Goal: Task Accomplishment & Management: Use online tool/utility

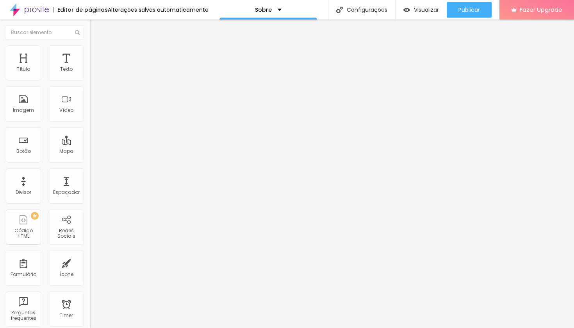
click at [97, 54] on span "Estilo" at bounding box center [103, 50] width 12 height 7
type input "2"
type input "3"
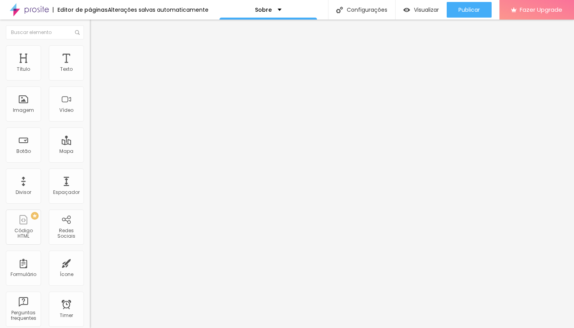
type input "8"
type input "11"
type input "13"
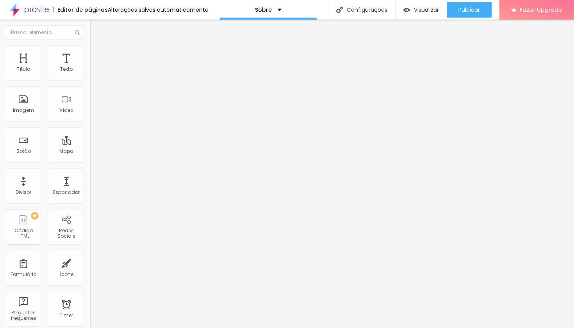
type input "13"
type input "15"
type input "16"
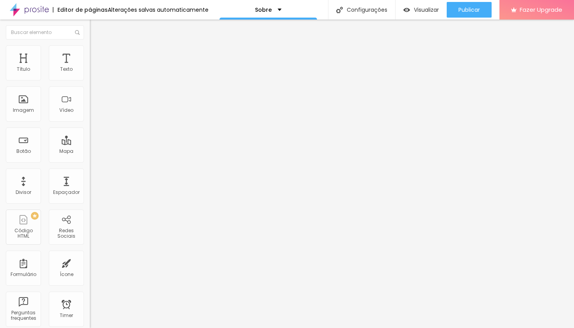
type input "18"
type input "20"
type input "21"
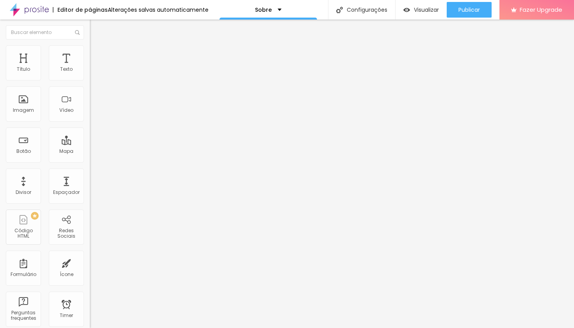
type input "21"
type input "23"
type input "25"
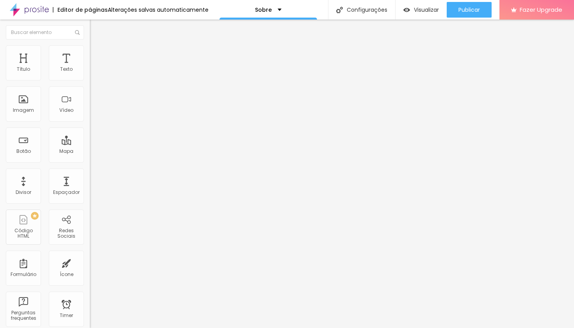
type input "26"
type input "28"
type input "31"
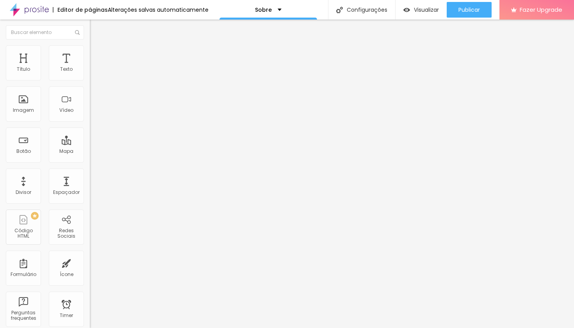
type input "31"
type input "33"
type input "35"
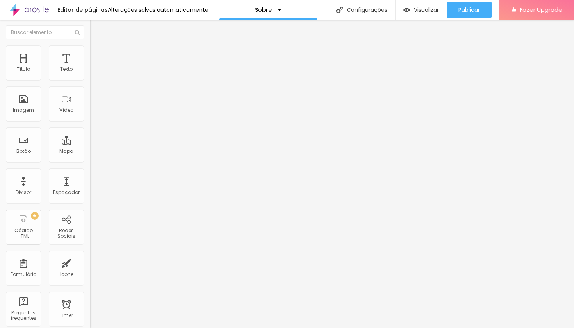
type input "36"
type input "38"
type input "39"
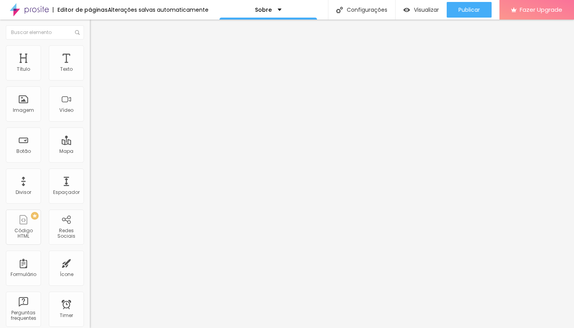
type input "39"
type input "41"
type input "43"
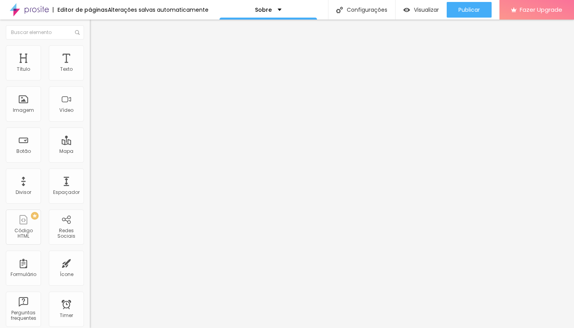
type input "44"
type input "46"
type input "48"
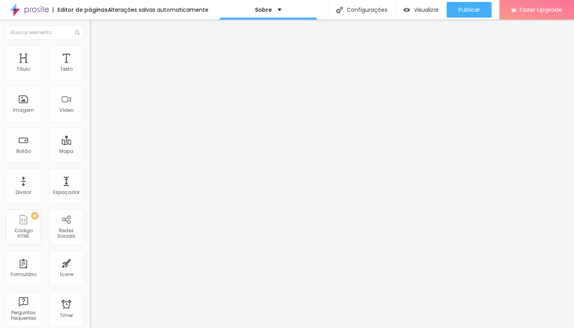
type input "48"
type input "49"
type input "51"
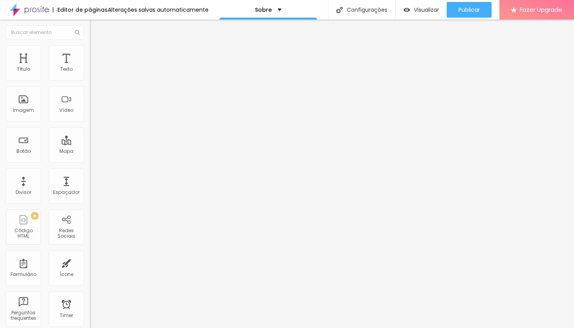
type input "53"
type input "54"
type input "56"
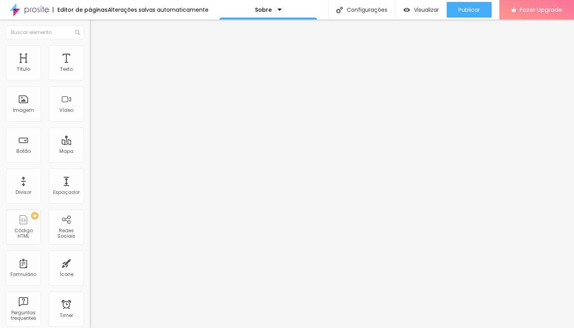
type input "56"
type input "58"
type input "59"
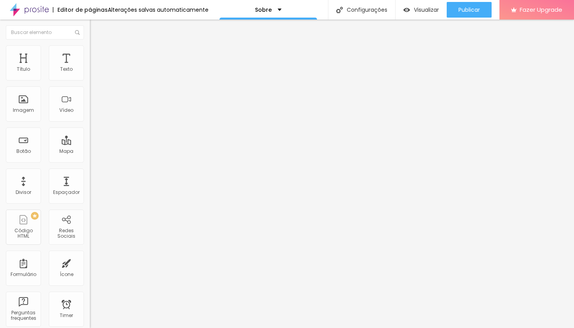
type input "61"
type input "64"
type input "66"
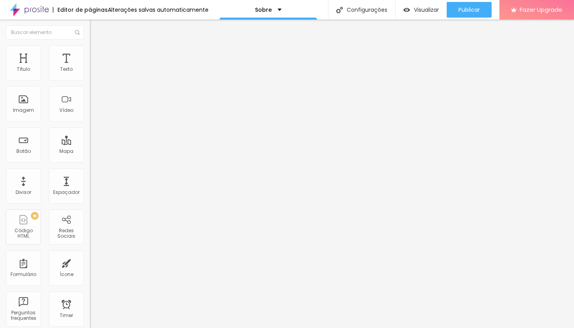
type input "66"
type input "71"
type input "74"
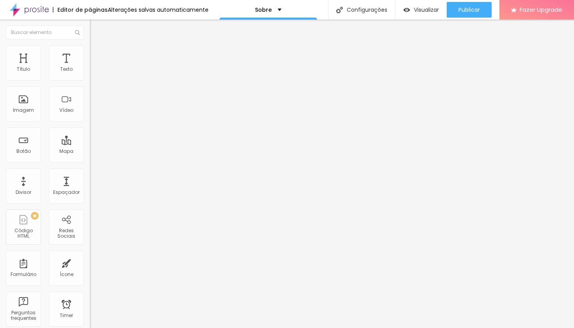
type input "77"
type input "82"
type input "86"
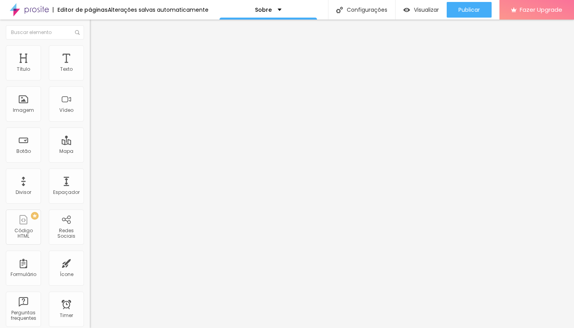
type input "86"
type input "91"
type input "92"
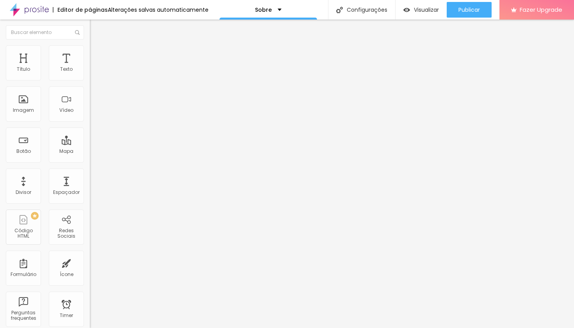
type input "95"
type input "114"
type input "123"
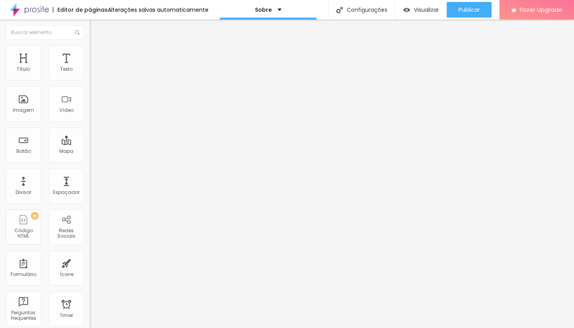
type input "123"
type input "128"
type input "138"
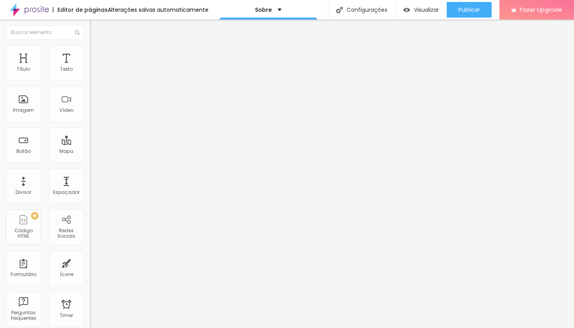
type input "148"
type input "153"
type input "156"
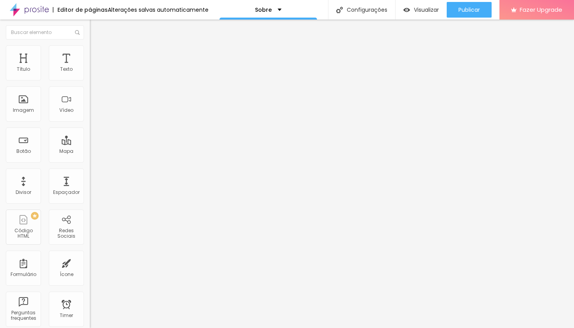
type input "156"
type input "168"
type input "174"
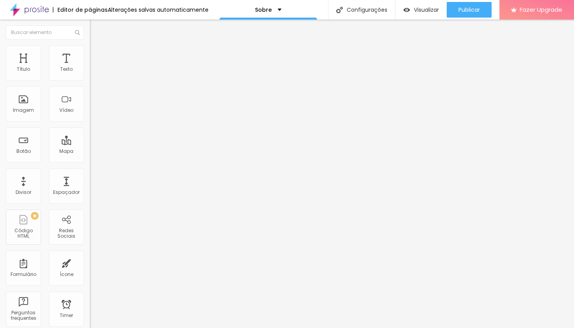
type input "186"
type input "191"
type input "200"
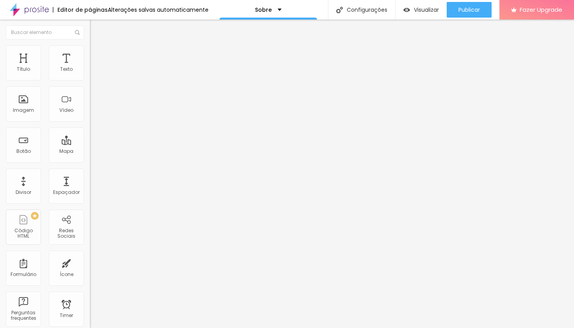
type input "200"
drag, startPoint x: 18, startPoint y: 102, endPoint x: 110, endPoint y: 109, distance: 92.5
type input "200"
click at [110, 109] on div "Título Texto Imagem Vídeo Botão Mapa Divisor Espaçador PREMIUM Código HTML Rede…" at bounding box center [287, 174] width 574 height 308
type input "95"
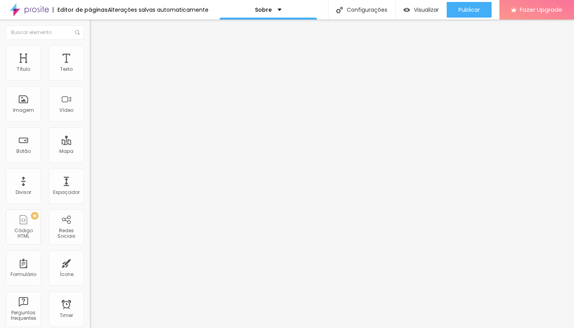
type input "95"
type input "90"
type input "85"
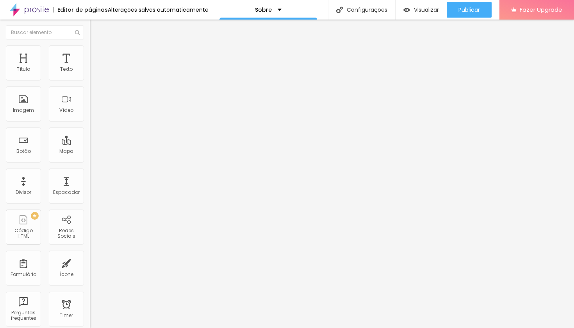
type input "80"
type input "75"
type input "70"
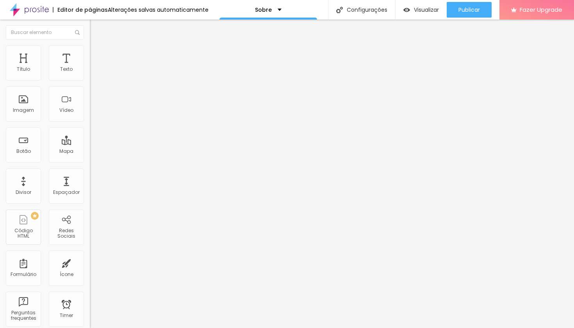
type input "70"
type input "65"
type input "60"
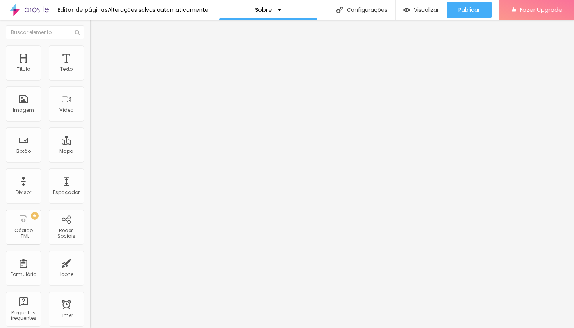
type input "55"
type input "50"
type input "45"
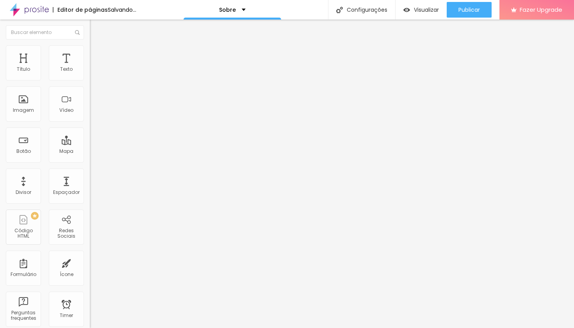
type input "45"
type input "40"
type input "35"
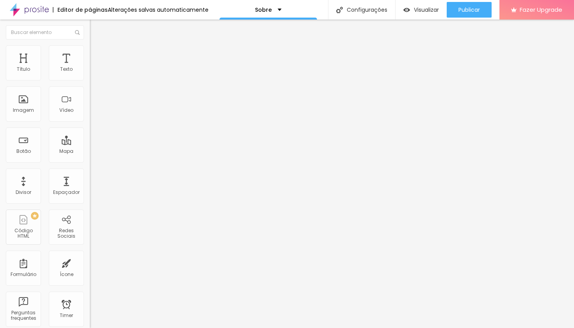
type input "40"
type input "45"
type input "50"
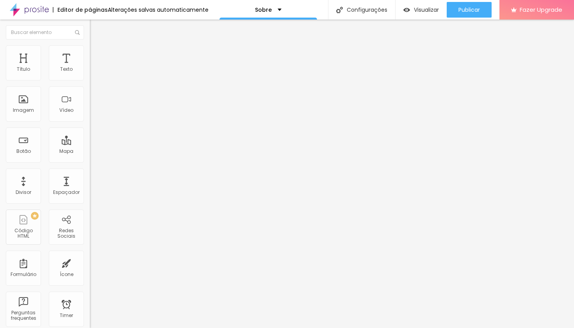
drag, startPoint x: 80, startPoint y: 87, endPoint x: 44, endPoint y: 85, distance: 36.4
type input "50"
click at [90, 80] on input "range" at bounding box center [115, 77] width 50 height 6
click at [97, 46] on span "Conteúdo" at bounding box center [109, 42] width 24 height 7
click at [90, 79] on input "text" at bounding box center [137, 75] width 94 height 8
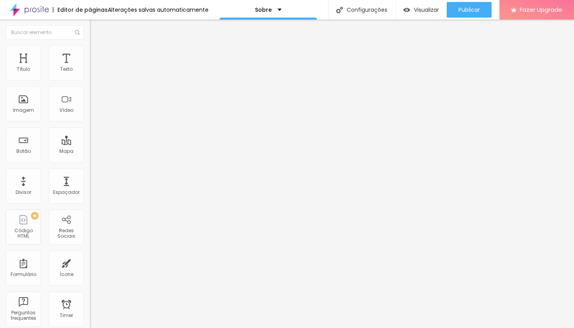
click at [90, 122] on span "Original" at bounding box center [99, 119] width 19 height 7
click at [90, 127] on span "Cinema" at bounding box center [100, 123] width 20 height 7
click at [90, 134] on div "Padrão 4:3" at bounding box center [135, 131] width 90 height 5
click at [90, 139] on span "Quadrado" at bounding box center [102, 135] width 25 height 7
click at [90, 144] on span "Original" at bounding box center [99, 140] width 19 height 7
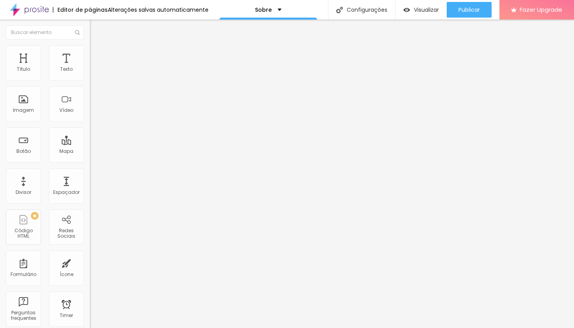
click at [90, 136] on span "Quadrado" at bounding box center [102, 133] width 25 height 7
click at [97, 54] on span "Estilo" at bounding box center [103, 50] width 12 height 7
type input "45"
type input "40"
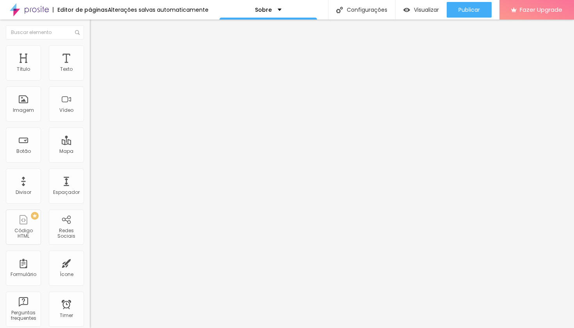
type input "40"
type input "35"
type input "40"
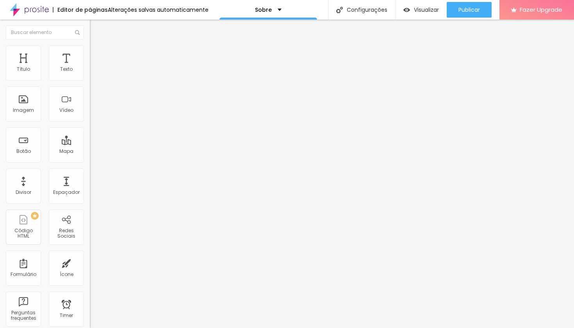
type input "45"
type input "50"
type input "55"
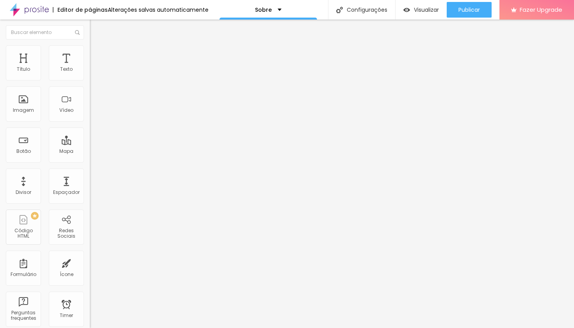
type input "55"
type input "60"
type input "65"
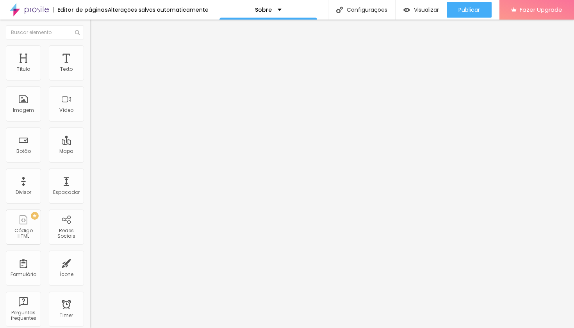
type input "60"
type input "55"
type input "50"
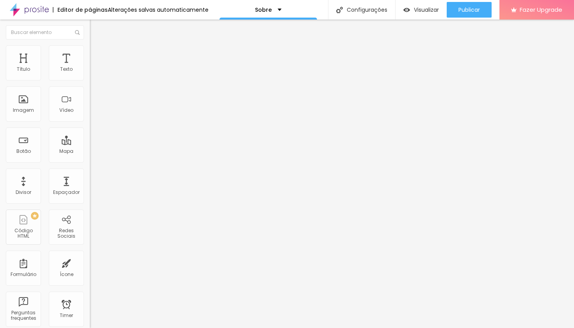
type input "50"
type input "45"
type input "40"
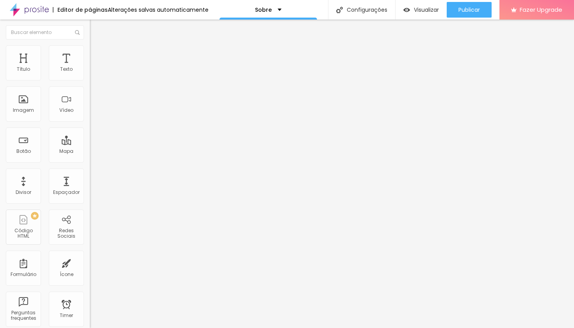
type input "35"
type input "40"
drag, startPoint x: 40, startPoint y: 86, endPoint x: 33, endPoint y: 86, distance: 6.7
type input "40"
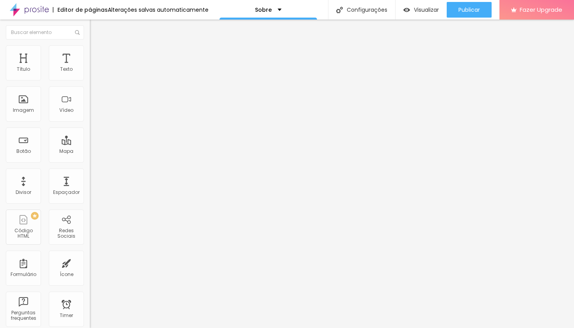
click at [90, 80] on input "range" at bounding box center [115, 77] width 50 height 6
type input "189"
type input "187"
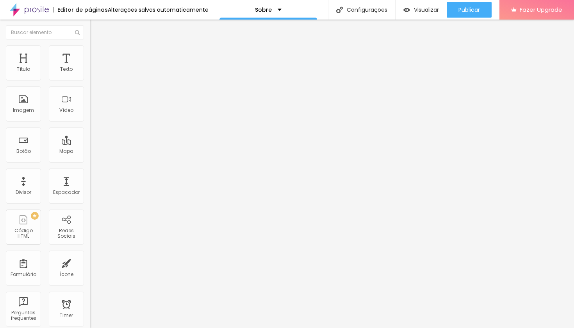
type input "186"
type input "184"
type input "182"
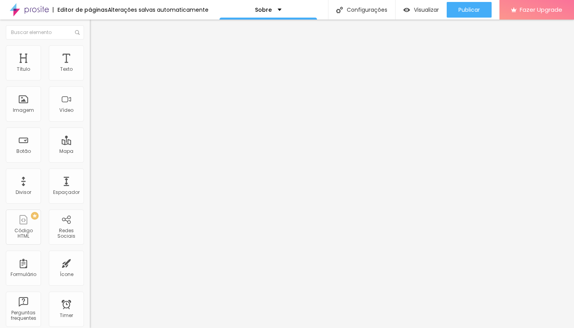
type input "182"
type input "181"
type input "179"
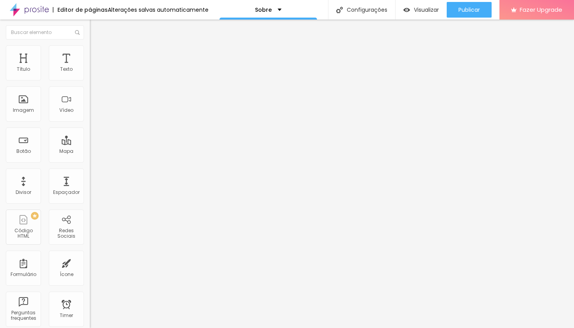
type input "178"
type input "176"
type input "174"
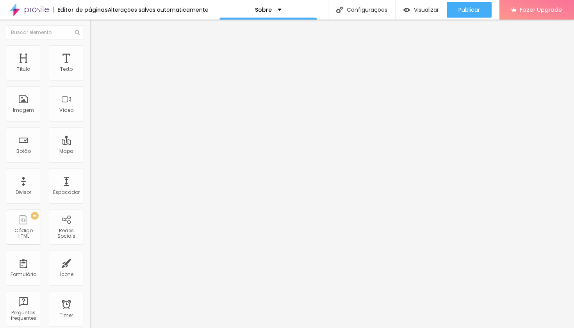
type input "174"
type input "173"
type input "171"
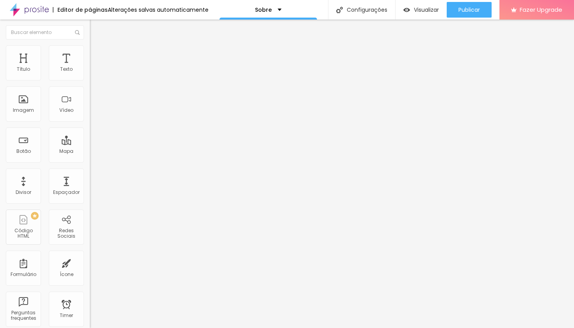
type input "169"
drag, startPoint x: 63, startPoint y: 103, endPoint x: 84, endPoint y: 100, distance: 21.3
click at [90, 98] on div "200 Borda arredondada" at bounding box center [135, 136] width 90 height 111
click at [90, 163] on img at bounding box center [92, 165] width 5 height 5
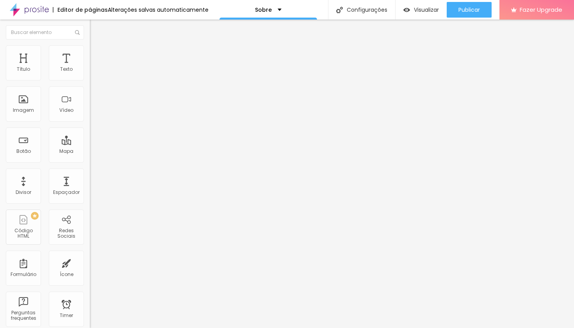
click at [90, 136] on div "Editar Redes Sociais Conteúdo Estilo Avançado Instagram Rede social Instagram E…" at bounding box center [135, 174] width 90 height 308
click at [97, 53] on span "Estilo" at bounding box center [103, 50] width 12 height 7
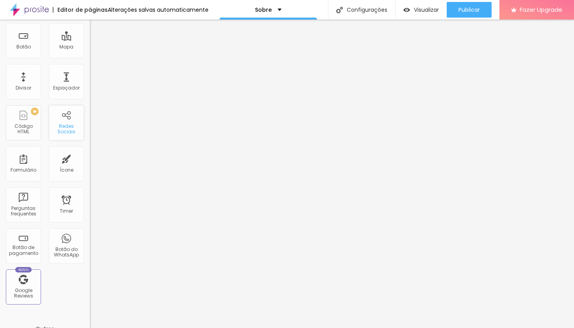
scroll to position [103, 0]
click at [59, 244] on div "Botão do WhatsApp" at bounding box center [66, 247] width 35 height 35
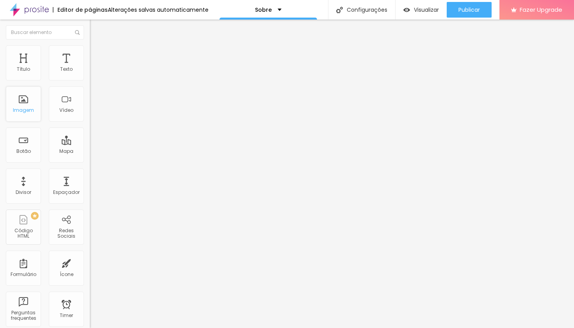
click at [29, 113] on div "Imagem" at bounding box center [23, 109] width 21 height 5
click at [24, 103] on div "Imagem" at bounding box center [23, 103] width 35 height 35
click at [90, 67] on span "Trocar imagem" at bounding box center [111, 64] width 43 height 7
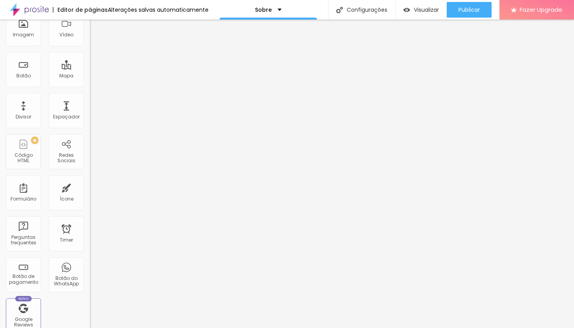
scroll to position [79, 0]
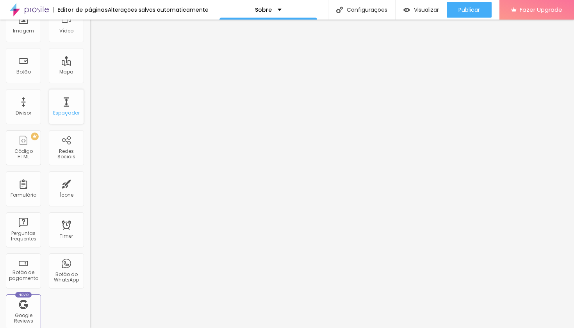
click at [62, 109] on div "Espaçador" at bounding box center [66, 106] width 35 height 35
click at [63, 109] on div "Espaçador" at bounding box center [66, 106] width 35 height 35
click at [61, 105] on div "Espaçador" at bounding box center [66, 106] width 35 height 35
click at [66, 102] on div "Espaçador" at bounding box center [66, 106] width 35 height 35
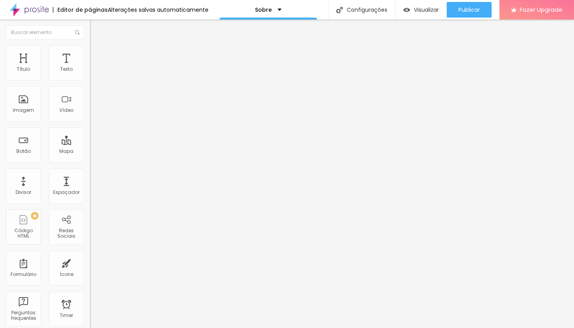
click at [90, 106] on div "Editar Seção Conteúdo Estilo Avançado Modo Encaixotado Encaixotado Completo" at bounding box center [135, 174] width 90 height 308
click at [90, 45] on li "Conteúdo" at bounding box center [135, 42] width 90 height 8
click at [90, 54] on ul "Conteúdo Estilo Avançado" at bounding box center [135, 49] width 90 height 23
click at [90, 53] on li "Avançado" at bounding box center [135, 57] width 90 height 8
drag, startPoint x: 32, startPoint y: 94, endPoint x: 26, endPoint y: 90, distance: 7.3
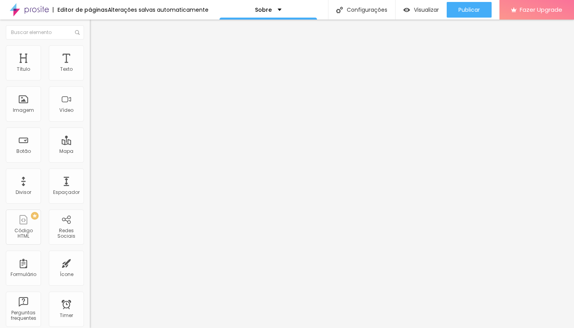
click at [90, 172] on div "117 px Espaçamento vertical" at bounding box center [135, 227] width 90 height 111
click at [97, 54] on span "Estilo" at bounding box center [103, 50] width 12 height 7
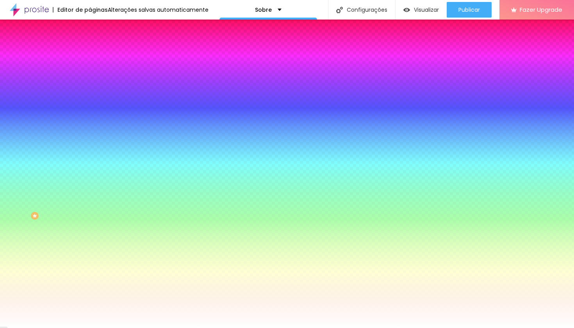
click at [90, 81] on span "Nenhum" at bounding box center [100, 78] width 20 height 7
click at [90, 93] on span "Parallax" at bounding box center [99, 90] width 19 height 7
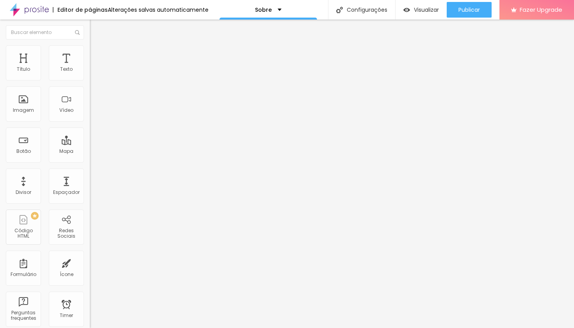
click at [97, 53] on span "Estilo" at bounding box center [103, 50] width 12 height 7
drag, startPoint x: 51, startPoint y: 122, endPoint x: 45, endPoint y: 121, distance: 6.0
click at [90, 191] on span "Sombra DESATIVADO" at bounding box center [135, 196] width 90 height 10
click at [90, 195] on span "DESATIVADO" at bounding box center [104, 198] width 29 height 7
click at [90, 210] on button "button" at bounding box center [95, 214] width 11 height 8
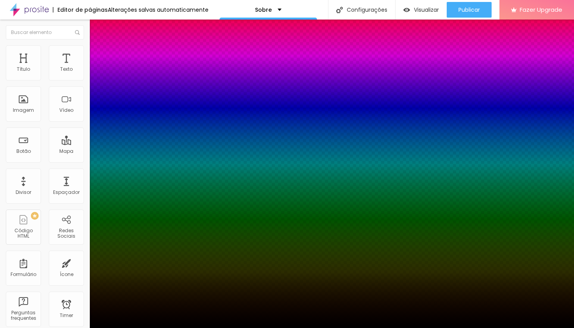
click at [140, 327] on div at bounding box center [287, 333] width 574 height 0
drag, startPoint x: 138, startPoint y: 136, endPoint x: 119, endPoint y: 136, distance: 19.1
click at [119, 327] on div "Ativar sombra" at bounding box center [287, 330] width 574 height 5
click at [36, 327] on div at bounding box center [287, 328] width 574 height 0
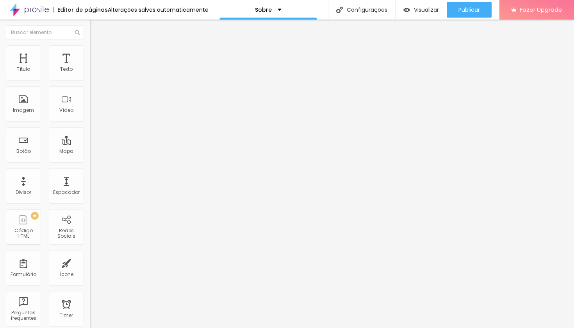
click at [90, 81] on div at bounding box center [135, 77] width 90 height 7
click at [90, 80] on input "range" at bounding box center [115, 77] width 50 height 6
click at [97, 55] on span "Avançado" at bounding box center [110, 58] width 26 height 7
drag, startPoint x: 21, startPoint y: 78, endPoint x: 13, endPoint y: 79, distance: 8.3
click at [90, 78] on div "0 Espaço de cima" at bounding box center [135, 116] width 90 height 111
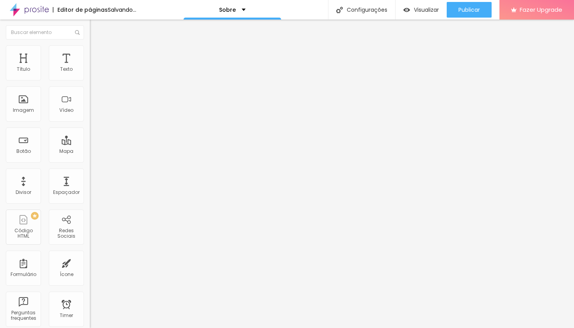
drag, startPoint x: 20, startPoint y: 97, endPoint x: 0, endPoint y: 95, distance: 20.0
click at [90, 95] on div "0 Espaço de cima 0 Espaço de baixo ID Html Classes Html Visível nos dispositivo…" at bounding box center [135, 225] width 90 height 329
click at [97, 54] on span "Estilo" at bounding box center [103, 50] width 12 height 7
click at [90, 45] on li "Conteúdo" at bounding box center [135, 42] width 90 height 8
click at [90, 99] on img at bounding box center [92, 95] width 5 height 5
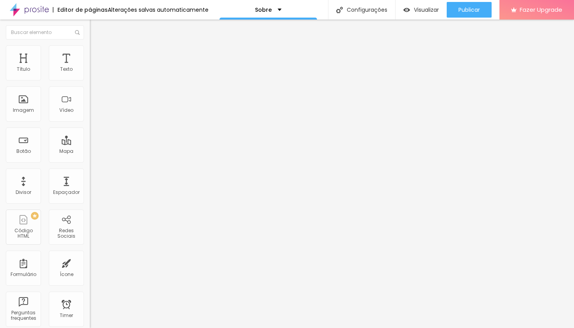
click at [90, 112] on div at bounding box center [135, 102] width 90 height 19
click at [90, 105] on img at bounding box center [92, 102] width 5 height 5
click at [90, 122] on span "1:1 Quadrado" at bounding box center [105, 119] width 31 height 7
click at [96, 28] on img "button" at bounding box center [99, 28] width 6 height 6
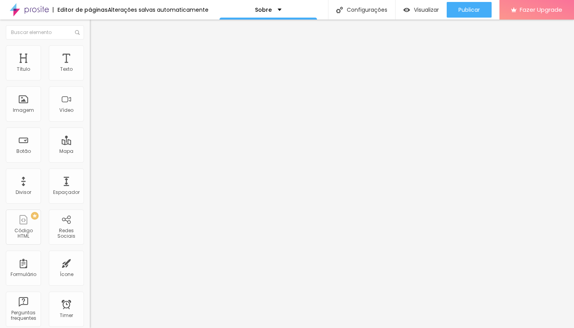
click at [90, 71] on span "Encaixotado" at bounding box center [105, 67] width 30 height 7
click at [90, 83] on span "Completo" at bounding box center [102, 80] width 24 height 7
click at [90, 76] on span "Encaixotado" at bounding box center [105, 72] width 30 height 7
click at [97, 54] on span "Estilo" at bounding box center [103, 50] width 12 height 7
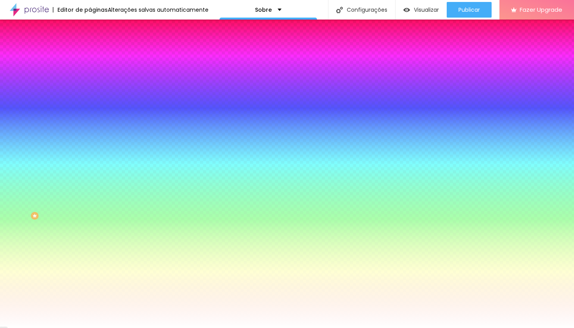
click at [97, 55] on span "Avançado" at bounding box center [110, 58] width 26 height 7
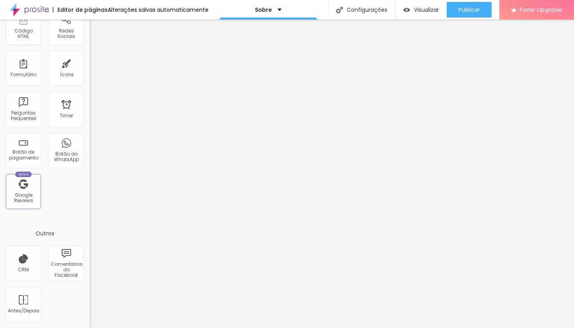
scroll to position [201, 0]
click at [32, 298] on div "Antes/Depois" at bounding box center [23, 304] width 35 height 35
click at [28, 301] on div "Antes/Depois" at bounding box center [23, 304] width 35 height 35
click at [20, 308] on div "Antes/Depois" at bounding box center [23, 310] width 31 height 5
click at [21, 306] on div "Antes/Depois" at bounding box center [23, 304] width 35 height 35
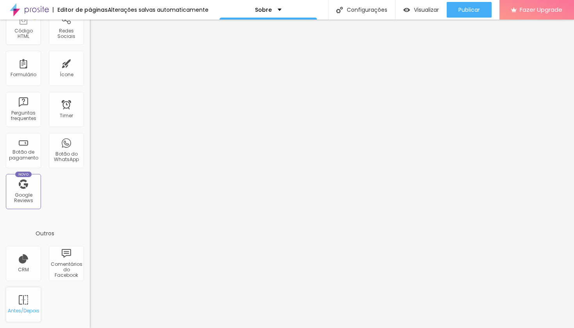
click at [21, 305] on div "Antes/Depois" at bounding box center [23, 304] width 35 height 35
click at [23, 304] on div "Antes/Depois" at bounding box center [23, 304] width 35 height 35
click at [17, 301] on div "Antes/Depois" at bounding box center [23, 304] width 35 height 35
click at [18, 300] on div "Antes/Depois" at bounding box center [23, 304] width 35 height 35
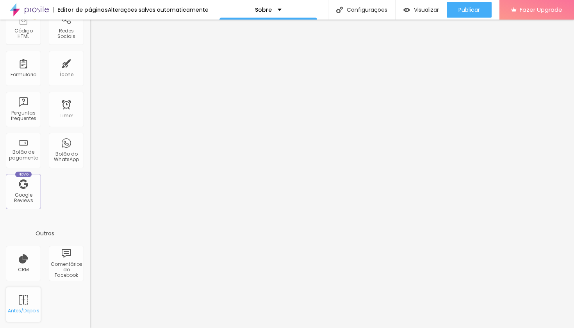
scroll to position [0, 0]
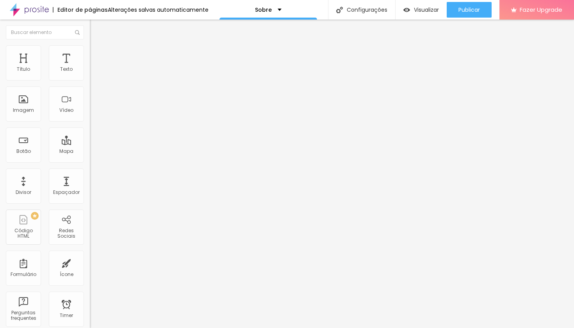
click at [90, 71] on div "Adicionar imagem" at bounding box center [135, 68] width 90 height 5
click at [90, 72] on span "Adicionar imagem" at bounding box center [115, 68] width 50 height 7
drag, startPoint x: 38, startPoint y: 97, endPoint x: 32, endPoint y: 129, distance: 32.9
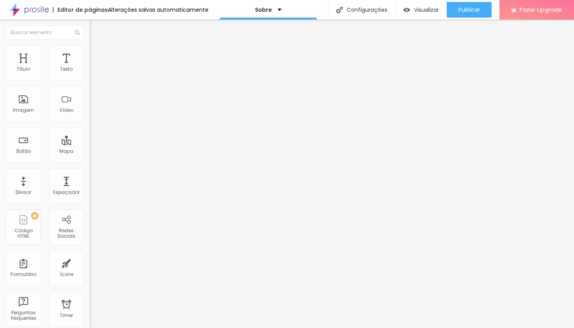
click at [90, 141] on div "Imagem Antes Trocar imagem Descrição Antes Antes Imagem Depois Adicionar imagem…" at bounding box center [135, 145] width 90 height 168
click at [90, 71] on div "Trocar imagem" at bounding box center [135, 68] width 90 height 5
click at [90, 72] on span "Trocar imagem" at bounding box center [111, 68] width 43 height 7
click at [90, 104] on div "Adicionar imagem" at bounding box center [135, 100] width 90 height 5
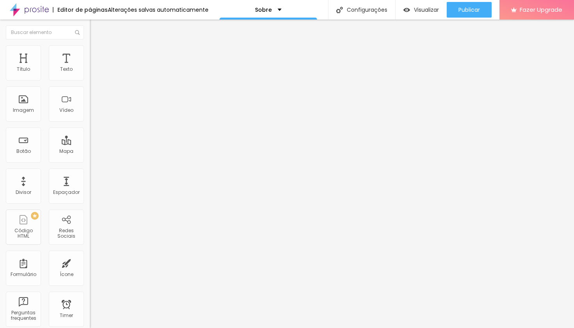
click at [90, 104] on span "Adicionar imagem" at bounding box center [115, 101] width 50 height 7
click at [90, 72] on span "Trocar imagem" at bounding box center [111, 68] width 43 height 7
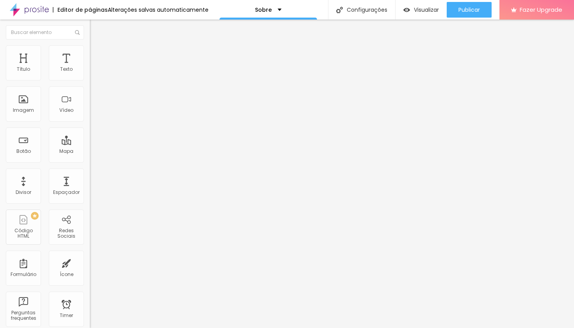
drag, startPoint x: 184, startPoint y: 181, endPoint x: 170, endPoint y: 180, distance: 13.7
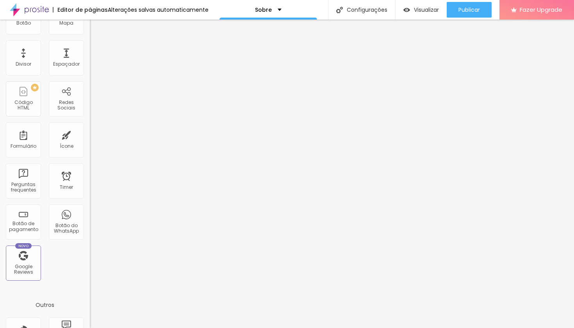
scroll to position [128, 0]
click at [53, 141] on div "Ícone" at bounding box center [66, 139] width 35 height 35
click at [61, 141] on div "Ícone" at bounding box center [66, 139] width 35 height 35
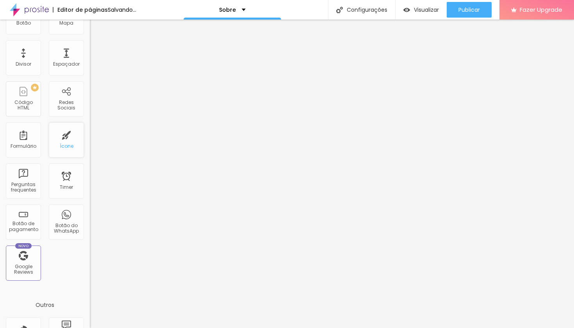
scroll to position [0, 0]
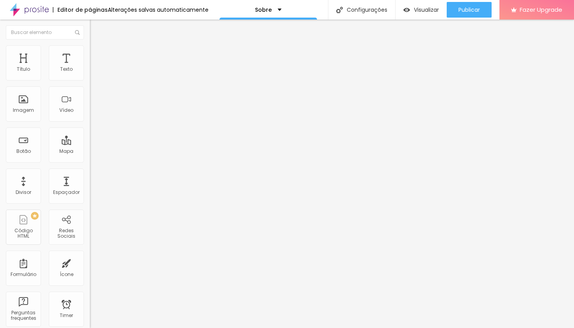
click at [95, 72] on span "Trocar icone" at bounding box center [112, 68] width 35 height 7
type input "r"
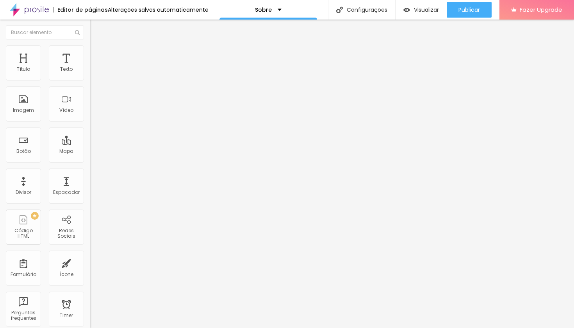
type input "insta"
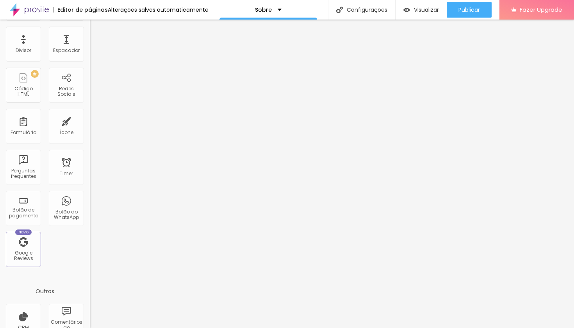
scroll to position [138, 0]
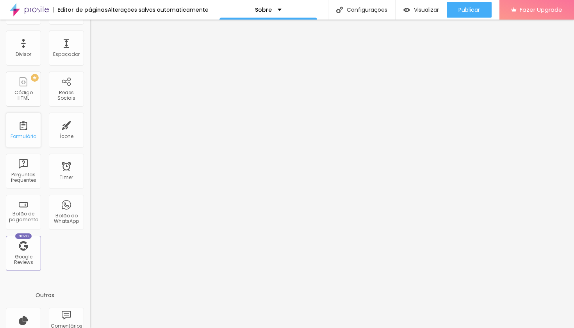
click at [24, 137] on div "Formulário" at bounding box center [24, 136] width 26 height 5
click at [27, 135] on div "Formulário" at bounding box center [24, 136] width 26 height 5
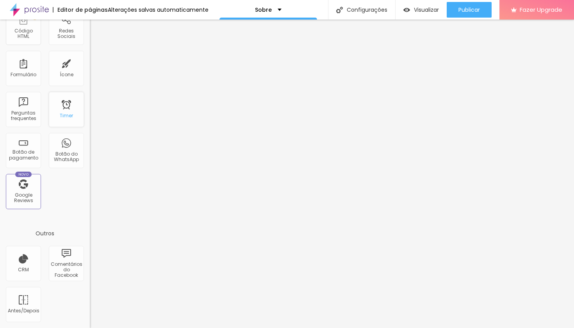
scroll to position [0, 0]
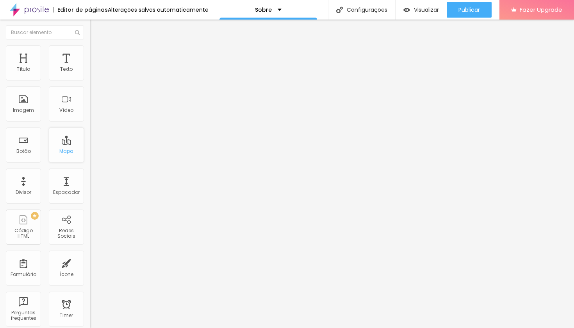
click at [66, 153] on div "Mapa" at bounding box center [66, 150] width 14 height 5
click at [66, 152] on div "Mapa" at bounding box center [66, 150] width 14 height 5
click at [97, 55] on span "Avançado" at bounding box center [110, 58] width 26 height 7
click at [90, 49] on img at bounding box center [93, 48] width 7 height 7
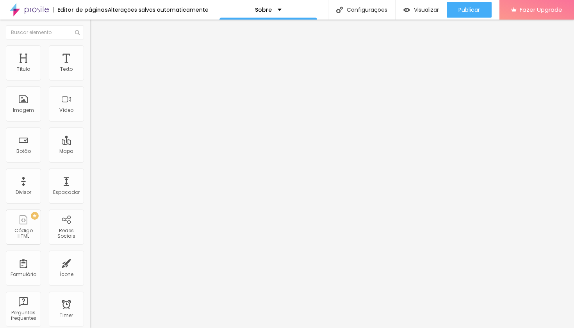
click at [90, 45] on li "Conteúdo" at bounding box center [135, 42] width 90 height 8
click at [90, 73] on input "Alboom Brasil" at bounding box center [137, 70] width 94 height 8
drag, startPoint x: 39, startPoint y: 90, endPoint x: 12, endPoint y: 84, distance: 28.1
click at [90, 73] on input "Alboom Brasil" at bounding box center [137, 70] width 94 height 8
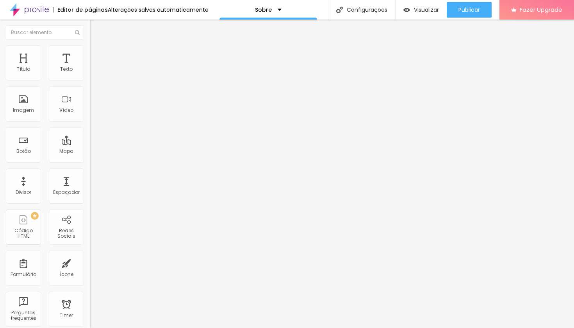
drag, startPoint x: 46, startPoint y: 90, endPoint x: 0, endPoint y: 71, distance: 49.6
click at [90, 71] on div "Endereço Alboom Brasil Alinhamento 15 Zoom" at bounding box center [135, 139] width 90 height 156
type input "rua Pedro Damiani edificio edna bez fontana 227"
type input "16"
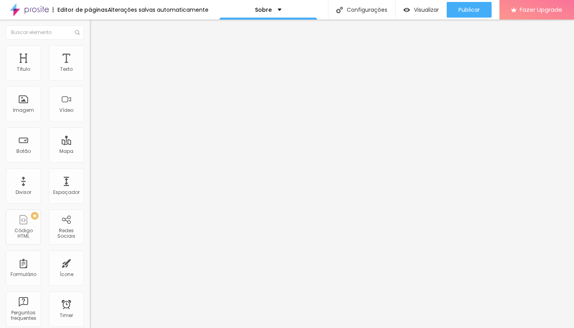
drag, startPoint x: 43, startPoint y: 124, endPoint x: 48, endPoint y: 123, distance: 5.5
click at [90, 197] on input "range" at bounding box center [115, 200] width 50 height 6
type input "15"
type input "14"
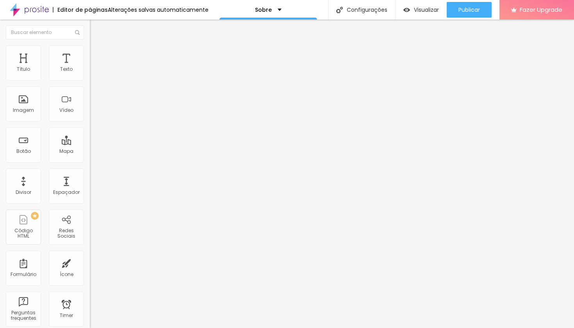
type input "14"
type input "13"
drag, startPoint x: 43, startPoint y: 123, endPoint x: 34, endPoint y: 123, distance: 9.8
click at [90, 197] on input "range" at bounding box center [115, 200] width 50 height 6
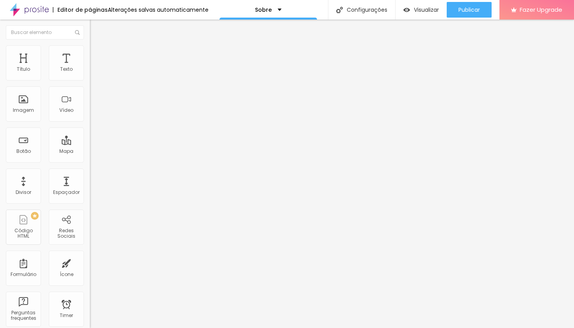
type input "12"
click at [90, 197] on div at bounding box center [135, 200] width 90 height 7
drag, startPoint x: 30, startPoint y: 122, endPoint x: 26, endPoint y: 122, distance: 3.9
click at [90, 197] on div at bounding box center [135, 200] width 90 height 7
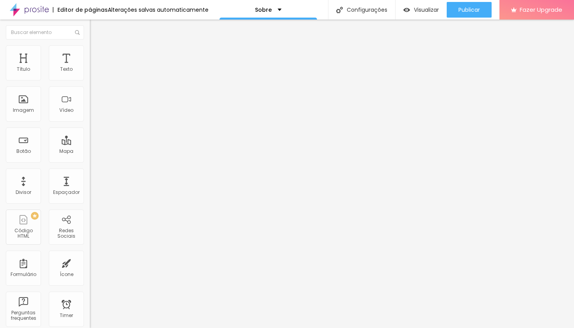
type input "11"
click at [90, 197] on input "range" at bounding box center [115, 200] width 50 height 6
type input "10"
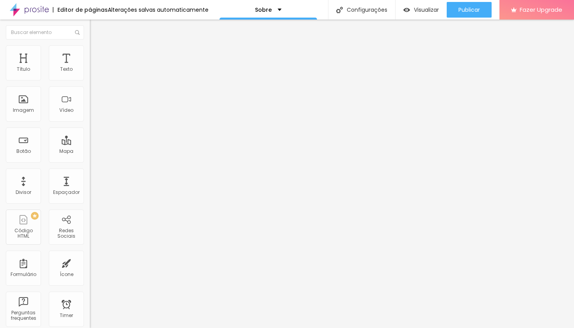
click at [90, 197] on input "range" at bounding box center [115, 200] width 50 height 6
type input "11"
click at [90, 197] on input "range" at bounding box center [115, 200] width 50 height 6
drag, startPoint x: 52, startPoint y: 90, endPoint x: 86, endPoint y: 88, distance: 34.0
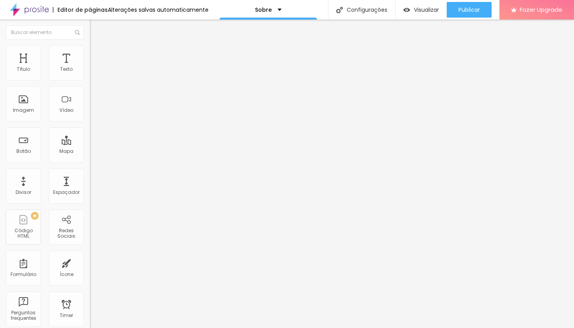
click at [90, 88] on div "Endereço rua Pedro Damiani edificio edna bez fontana 227 Alinhamento 11 Zoom" at bounding box center [135, 139] width 90 height 156
click at [90, 107] on div at bounding box center [135, 97] width 90 height 19
click at [90, 93] on img at bounding box center [92, 90] width 5 height 5
click at [90, 100] on img at bounding box center [92, 96] width 5 height 5
type input "10"
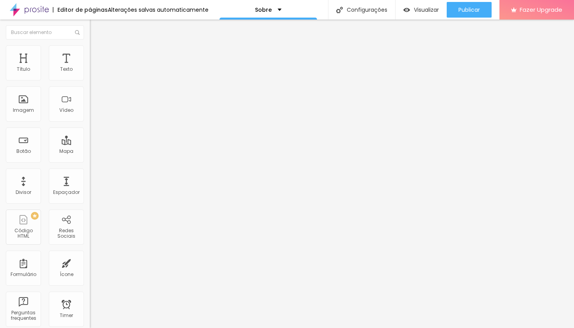
type input "10"
type input "11"
type input "12"
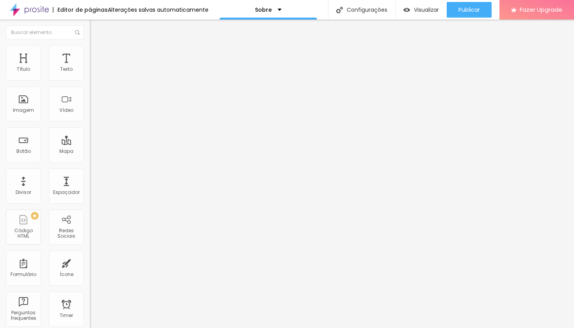
type input "13"
type input "14"
type input "15"
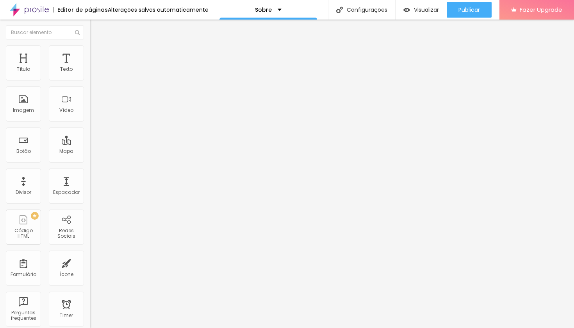
type input "15"
drag, startPoint x: 23, startPoint y: 125, endPoint x: 42, endPoint y: 126, distance: 19.6
click at [90, 197] on input "range" at bounding box center [115, 200] width 50 height 6
type input "18"
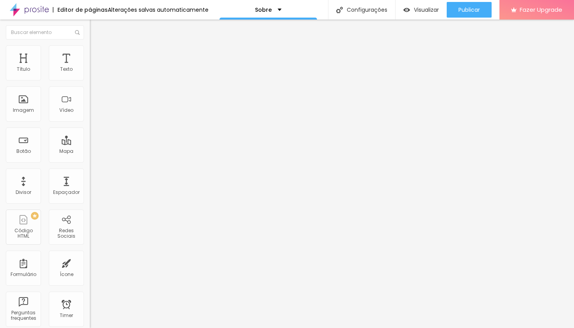
click at [90, 197] on input "range" at bounding box center [115, 200] width 50 height 6
drag, startPoint x: 55, startPoint y: 124, endPoint x: 59, endPoint y: 125, distance: 3.9
click at [90, 197] on input "range" at bounding box center [115, 200] width 50 height 6
type input "19"
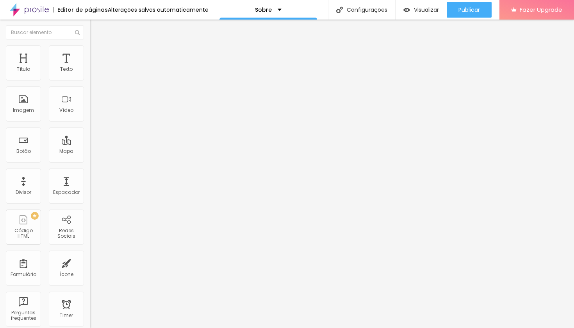
click at [90, 197] on input "range" at bounding box center [115, 200] width 50 height 6
type input "18"
click at [90, 197] on input "range" at bounding box center [115, 200] width 50 height 6
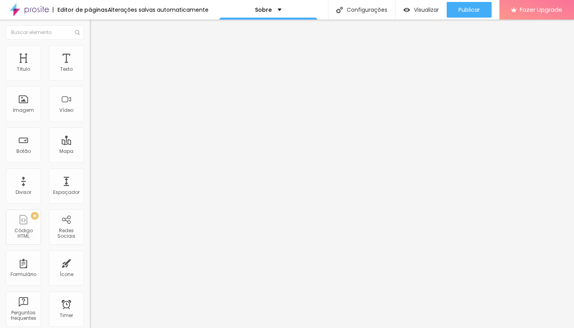
click at [90, 182] on div "Editar Mapa Conteúdo Estilo Avançado Endereço rua Pedro Damiani edificio edna b…" at bounding box center [135, 174] width 90 height 308
click at [279, 11] on div "Sobre" at bounding box center [269, 10] width 98 height 20
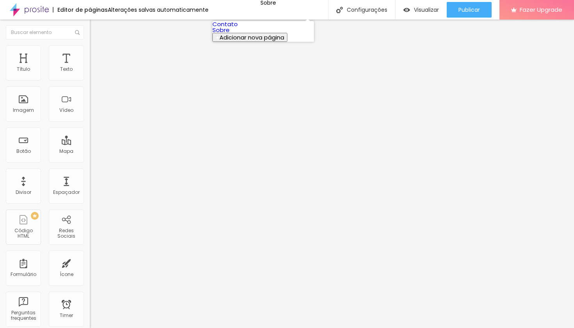
click at [238, 28] on link "Contato" at bounding box center [225, 24] width 25 height 8
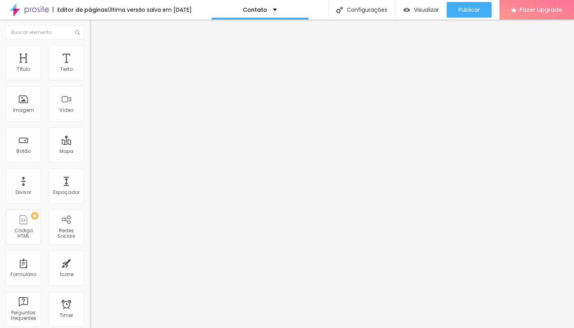
drag, startPoint x: 14, startPoint y: 77, endPoint x: 0, endPoint y: 58, distance: 23.8
click at [90, 59] on div "Conteúdo Estilo Avançado Endereço Alboom Brasil Alinhamento 15 Zoom" at bounding box center [135, 128] width 90 height 180
type input "rua pedro Damiani edificio pedro Damiani sala 104"
type input "18"
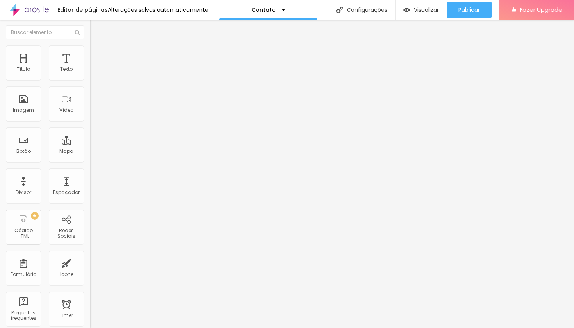
click at [90, 197] on input "range" at bounding box center [115, 200] width 50 height 6
type input "16"
click at [90, 197] on input "range" at bounding box center [115, 200] width 50 height 6
type input "15"
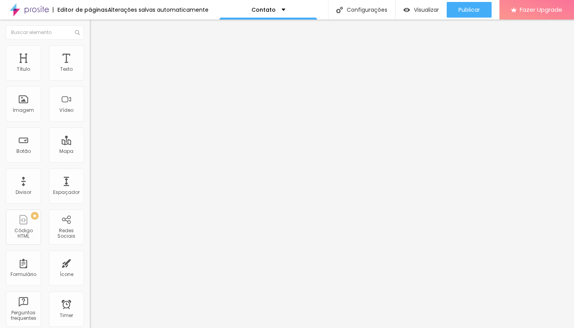
type input "15"
type input "14"
click at [90, 197] on input "range" at bounding box center [115, 200] width 50 height 6
click at [90, 124] on div "14 Zoom" at bounding box center [135, 162] width 90 height 111
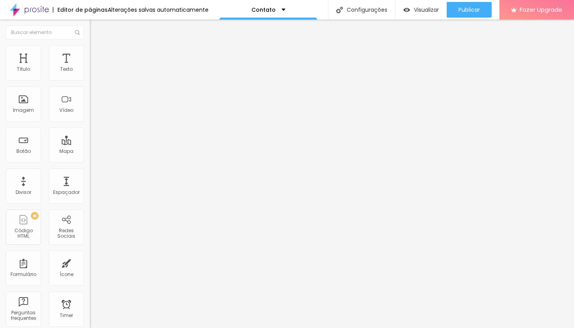
type input "20"
click at [90, 197] on input "range" at bounding box center [115, 200] width 50 height 6
type input "18"
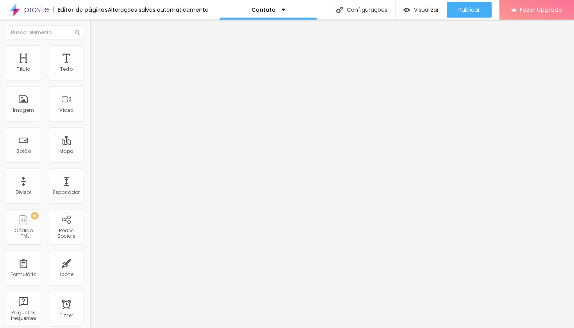
click at [90, 197] on input "range" at bounding box center [115, 200] width 50 height 6
type input "17"
click at [90, 197] on input "range" at bounding box center [115, 200] width 50 height 6
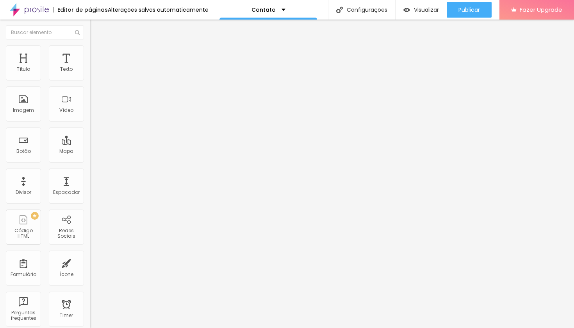
type input "18"
click at [90, 197] on input "range" at bounding box center [115, 200] width 50 height 6
click at [90, 197] on div at bounding box center [135, 200] width 90 height 7
type input "19"
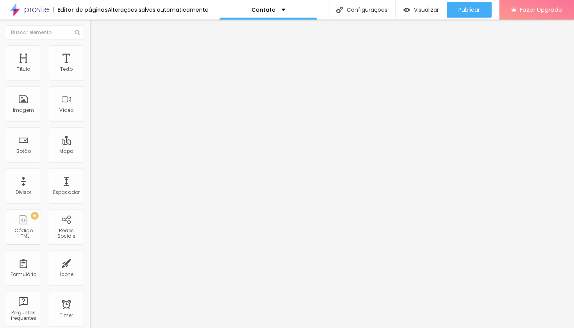
type input "19"
click at [90, 197] on input "range" at bounding box center [115, 200] width 50 height 6
click at [90, 173] on div "Editar Mapa Conteúdo Estilo Avançado Endereço rua pedro Damiani edificio pedro …" at bounding box center [135, 174] width 90 height 308
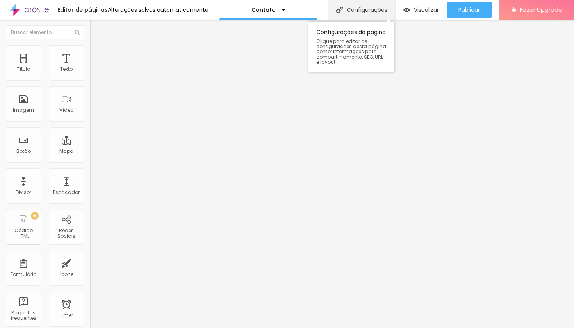
click at [373, 11] on div "Configurações" at bounding box center [361, 10] width 67 height 20
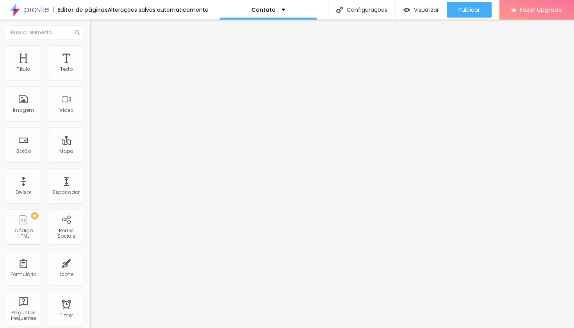
click at [426, 12] on span "Visualizar" at bounding box center [426, 10] width 25 height 6
click at [84, 12] on div "Editor de páginas" at bounding box center [80, 9] width 55 height 5
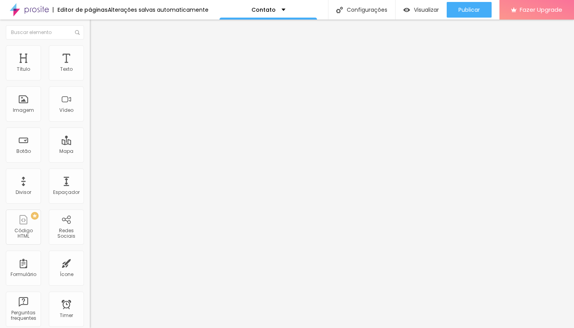
click at [27, 9] on img at bounding box center [29, 10] width 39 height 20
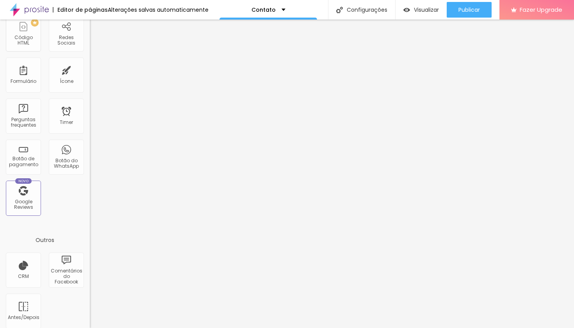
scroll to position [201, 0]
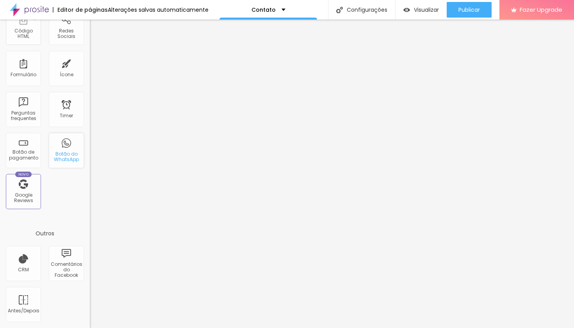
click at [66, 160] on div "Botão do WhatsApp" at bounding box center [66, 156] width 31 height 11
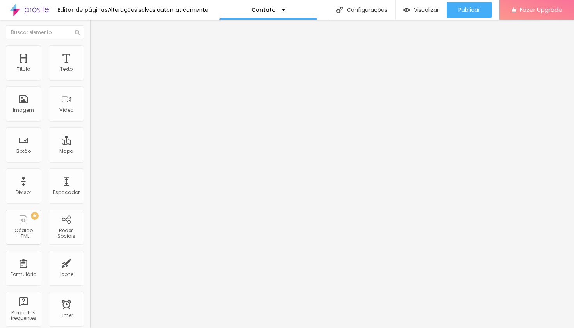
click at [90, 80] on input "text" at bounding box center [137, 76] width 94 height 8
type input "[PHONE_NUMBER]"
click at [90, 248] on input "Conversar no WhatsApp" at bounding box center [137, 252] width 94 height 8
drag, startPoint x: 60, startPoint y: 145, endPoint x: 89, endPoint y: 134, distance: 30.9
click at [90, 270] on textarea "Olá, cheguei até você pela página {page_title} e gostaria de mais informações" at bounding box center [134, 276] width 88 height 13
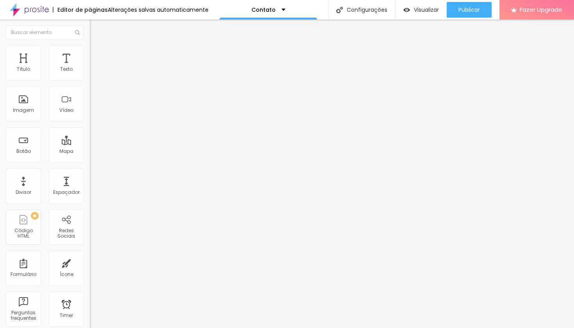
drag, startPoint x: 78, startPoint y: 138, endPoint x: 67, endPoint y: 138, distance: 10.6
click at [90, 270] on textarea "Olá, cheguei até você pelo e gostaria de mais informações" at bounding box center [134, 276] width 88 height 13
click at [90, 270] on textarea "Olá, cheguei até você através do deu site e gostaria de mais informações" at bounding box center [134, 276] width 88 height 13
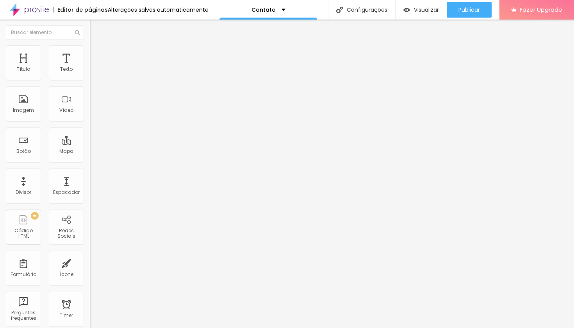
click at [90, 270] on textarea "Olá, cheguei até você através do seu site e gostaria de mais informações" at bounding box center [134, 276] width 88 height 13
type textarea "Olá, cheguei até você através do seu site e gostaria de mais informações"
click at [90, 56] on li "Estilo" at bounding box center [135, 56] width 90 height 8
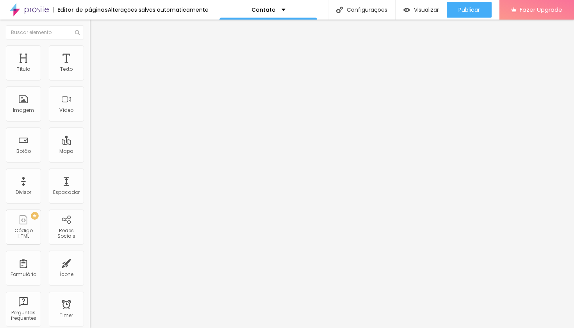
click at [90, 128] on button at bounding box center [95, 132] width 11 height 8
radio input "false"
click at [93, 129] on img at bounding box center [95, 131] width 5 height 5
radio input "false"
radio input "true"
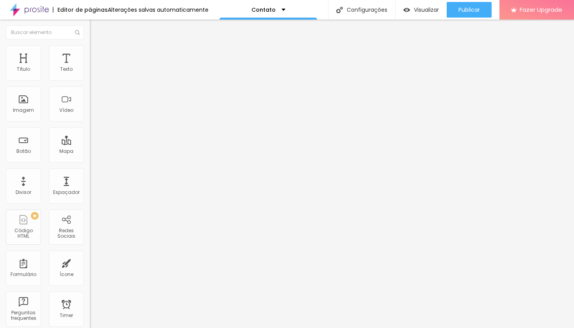
click at [93, 129] on img at bounding box center [95, 131] width 5 height 5
radio input "true"
radio input "false"
click at [93, 129] on img at bounding box center [95, 131] width 5 height 5
radio input "false"
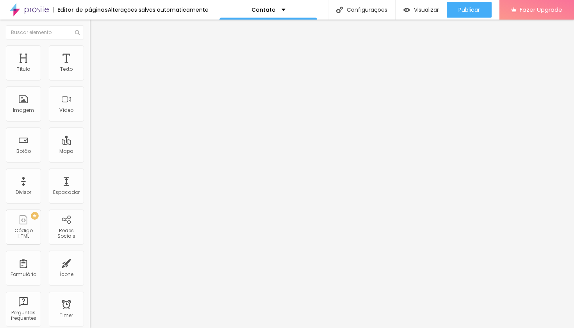
click at [93, 129] on img at bounding box center [95, 131] width 5 height 5
radio input "false"
radio input "true"
click at [93, 129] on img at bounding box center [95, 131] width 5 height 5
radio input "true"
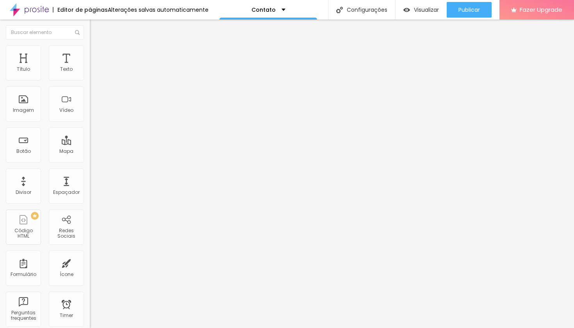
radio input "false"
click at [93, 129] on img at bounding box center [95, 131] width 5 height 5
radio input "false"
click at [93, 129] on img at bounding box center [95, 131] width 5 height 5
radio input "false"
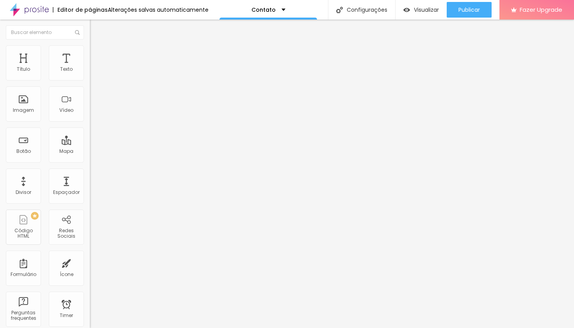
radio input "true"
click at [93, 129] on img at bounding box center [95, 131] width 5 height 5
radio input "true"
radio input "false"
type input "13"
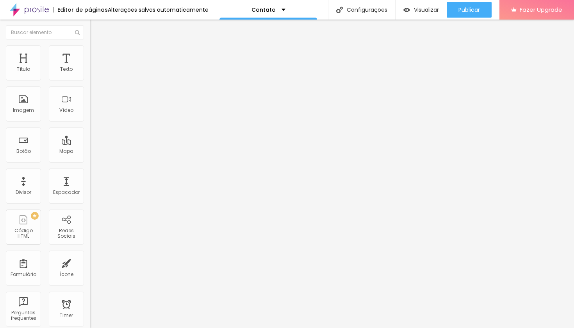
type input "13"
type input "14"
type input "13"
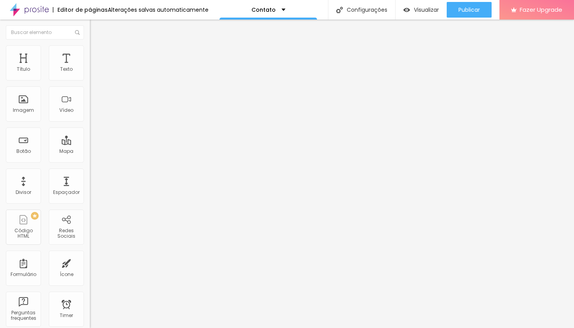
drag, startPoint x: 28, startPoint y: 125, endPoint x: 22, endPoint y: 123, distance: 6.2
type input "13"
click at [90, 233] on input "range" at bounding box center [115, 236] width 50 height 6
click at [97, 63] on span "Avançado" at bounding box center [110, 64] width 26 height 7
type input "11"
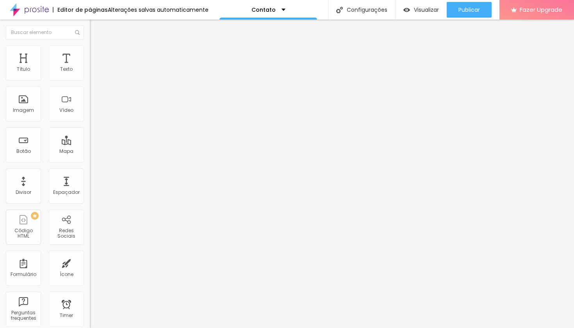
type input "11"
type input "12"
type input "13"
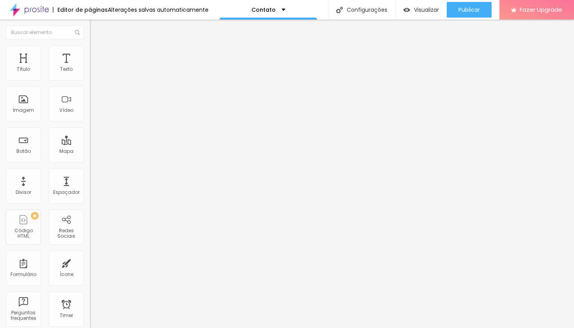
type input "14"
type input "15"
type input "16"
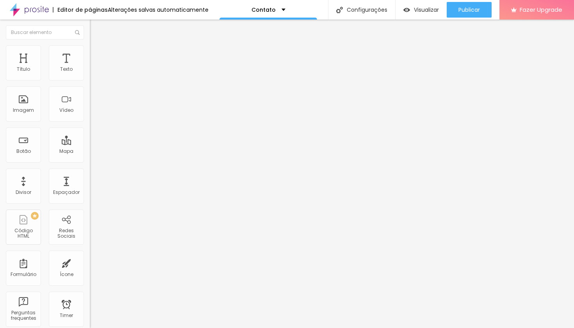
type input "16"
type input "17"
type input "18"
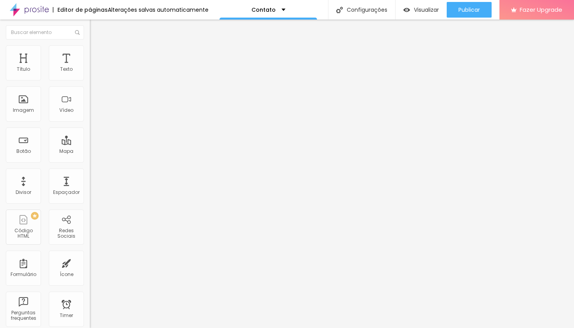
type input "19"
type input "20"
type input "21"
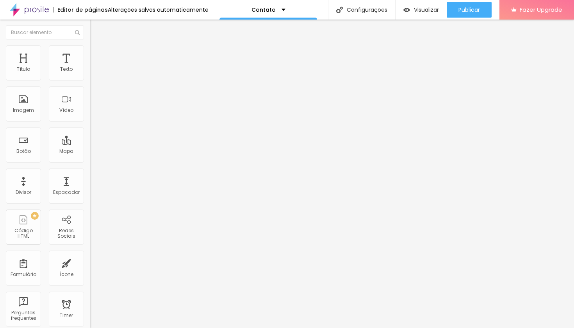
type input "21"
type input "23"
type input "24"
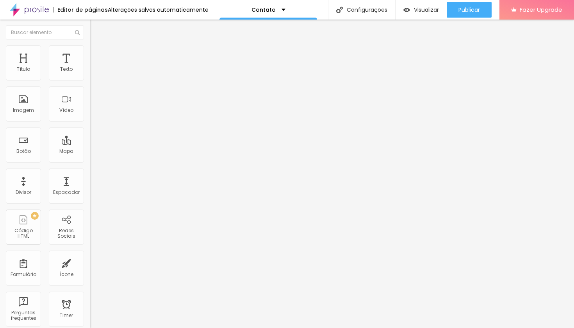
type input "25"
type input "26"
type input "27"
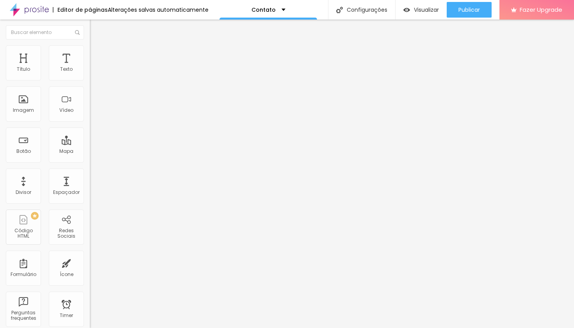
type input "27"
type input "28"
type input "29"
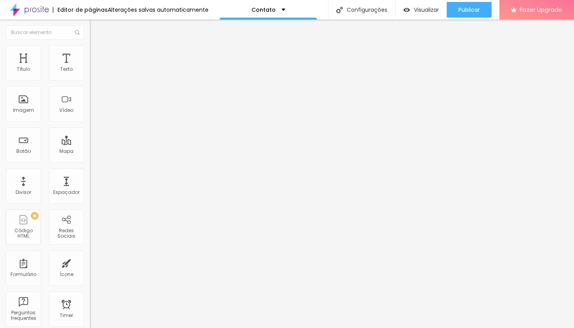
type input "30"
type input "31"
type input "32"
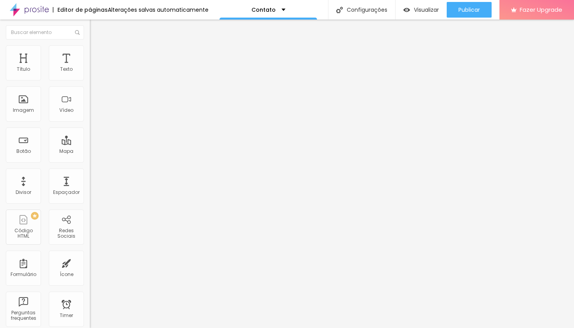
type input "32"
type input "33"
type input "34"
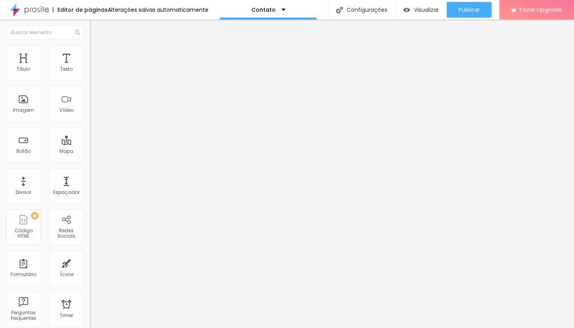
type input "35"
type input "38"
type input "39"
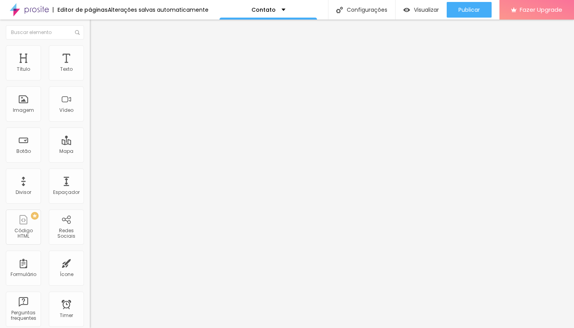
type input "39"
type input "40"
type input "41"
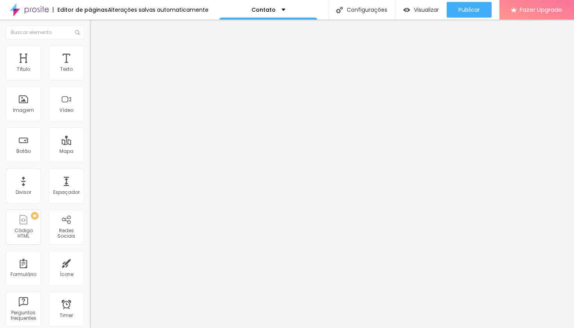
type input "42"
type input "43"
type input "44"
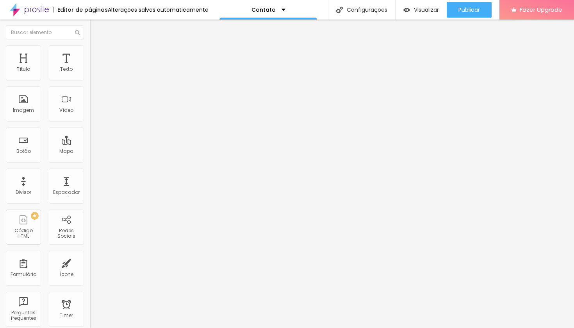
type input "44"
type input "45"
type input "44"
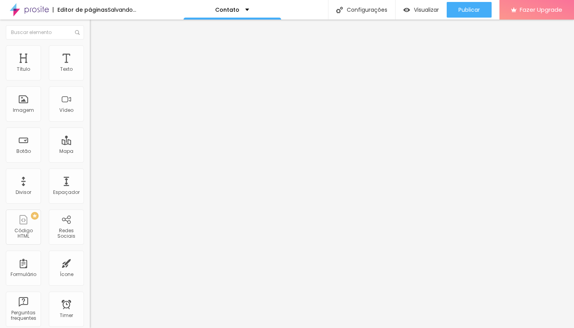
type input "43"
type input "42"
type input "41"
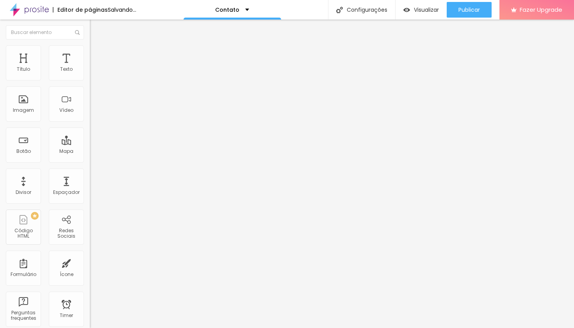
type input "41"
type input "40"
type input "39"
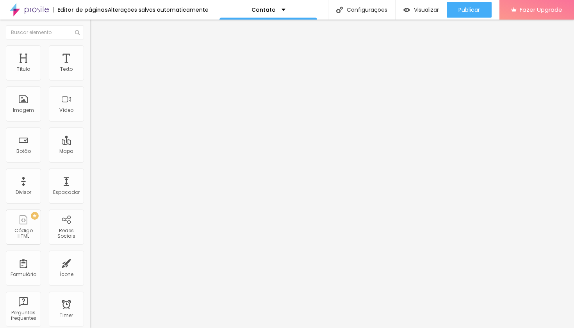
type input "38"
type input "37"
type input "36"
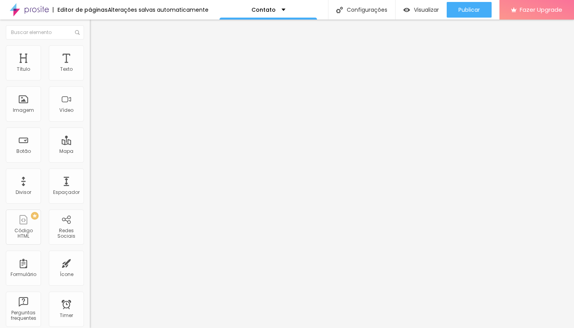
type input "36"
drag, startPoint x: 23, startPoint y: 84, endPoint x: 36, endPoint y: 85, distance: 12.6
type input "36"
click at [90, 158] on input "range" at bounding box center [115, 161] width 50 height 6
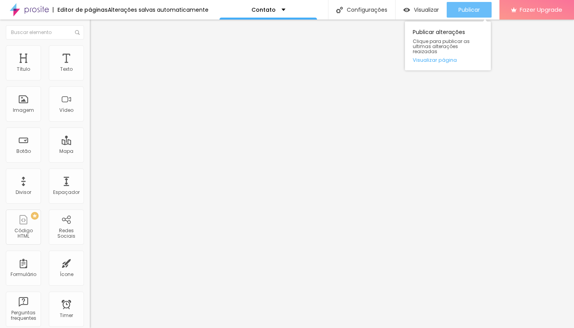
click at [473, 12] on span "Publicar" at bounding box center [469, 10] width 21 height 6
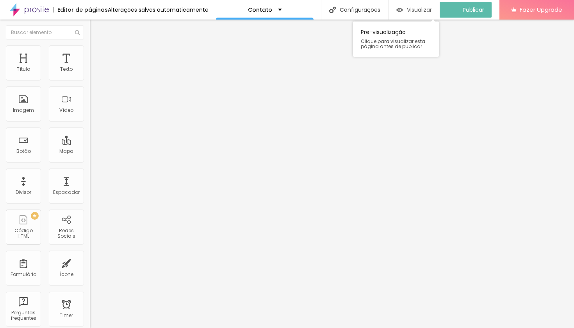
click at [418, 9] on span "Visualizar" at bounding box center [419, 10] width 25 height 6
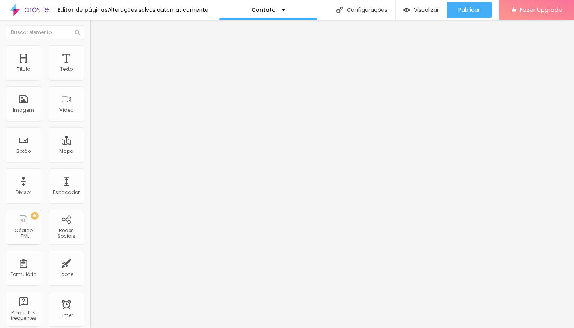
click at [96, 31] on div "Editar Botão do WhatsApp" at bounding box center [135, 31] width 78 height 13
click at [281, 11] on div "Contato" at bounding box center [269, 10] width 98 height 20
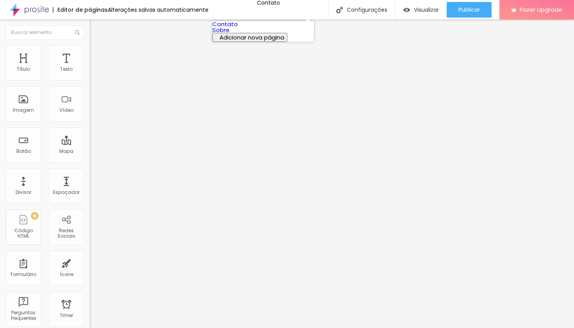
click at [230, 34] on link "Sobre" at bounding box center [221, 30] width 17 height 8
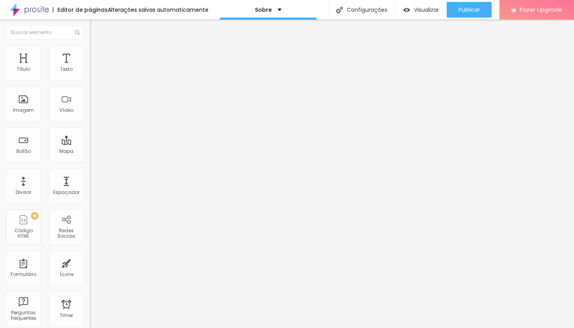
click at [90, 158] on div "Instagram" at bounding box center [135, 160] width 90 height 5
click at [90, 266] on input "https://" at bounding box center [137, 270] width 94 height 8
paste input "[URL][DOMAIN_NAME]"
drag, startPoint x: 57, startPoint y: 127, endPoint x: 0, endPoint y: 124, distance: 56.8
click at [90, 124] on div "Instagram Rede social Instagram Endereço URL https:/[URL][DOMAIN_NAME] Abrir em…" at bounding box center [135, 192] width 90 height 262
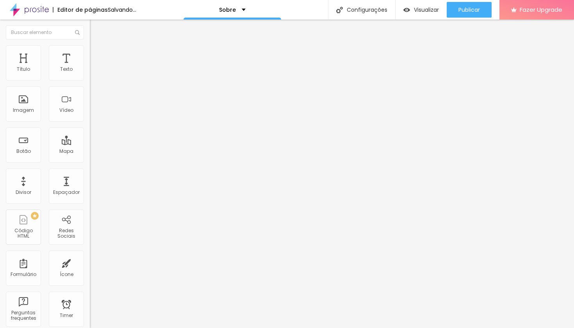
click at [90, 266] on input "https:/[URL][DOMAIN_NAME]" at bounding box center [137, 270] width 94 height 8
type input "https:/[URL][DOMAIN_NAME]"
click at [90, 206] on div "Editar Redes Sociais Conteúdo Estilo Avançado Instagram Rede social Instagram E…" at bounding box center [135, 174] width 90 height 308
click at [90, 79] on div "Instagram" at bounding box center [135, 112] width 90 height 102
click at [90, 79] on div "Instagram" at bounding box center [135, 115] width 90 height 108
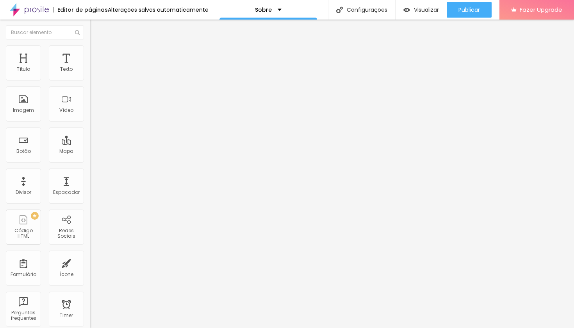
click at [90, 76] on img at bounding box center [135, 112] width 90 height 90
click at [94, 171] on div "Instagram" at bounding box center [134, 214] width 81 height 87
click at [90, 167] on div "WhatsApp" at bounding box center [135, 214] width 90 height 94
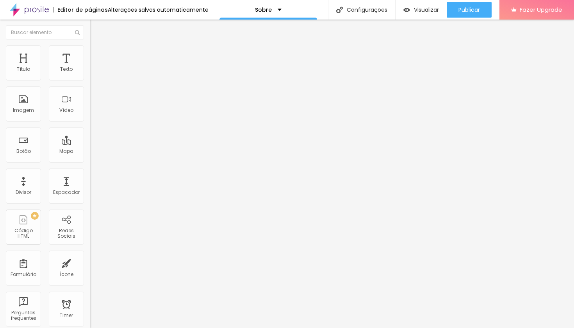
click at [90, 292] on button "+ Adicionar Icone" at bounding box center [114, 296] width 49 height 8
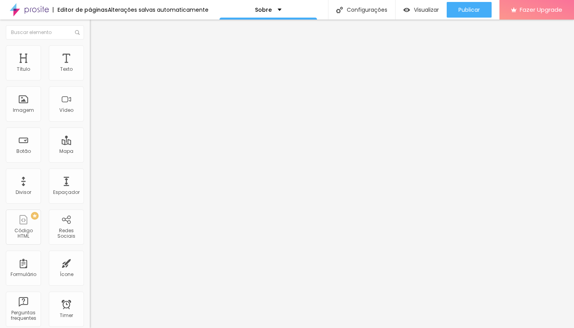
click at [90, 199] on div "Instagram Rede social Instagram Endereço URL https:/https://www.instagram.com/r…" at bounding box center [135, 310] width 90 height 499
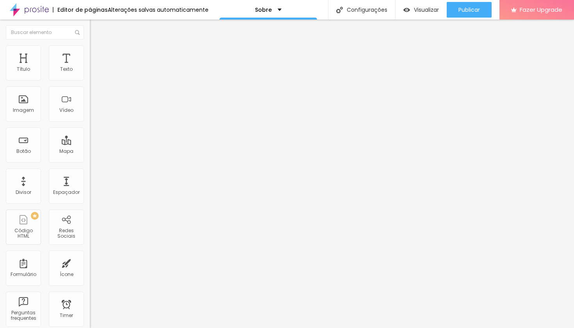
click at [90, 223] on div "Editar Redes Sociais Conteúdo Estilo Avançado Instagram Rede social Instagram E…" at bounding box center [135, 174] width 90 height 308
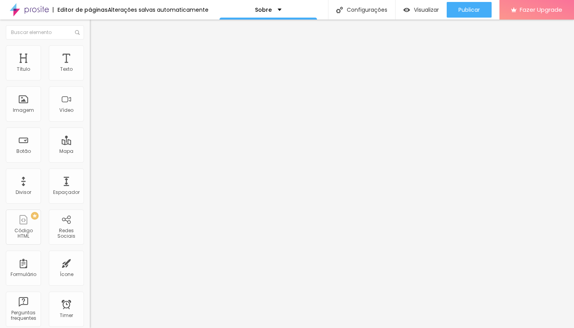
click at [90, 173] on div "Editar Redes Sociais Conteúdo Estilo Avançado Instagram Rede social Instagram E…" at bounding box center [135, 174] width 90 height 308
click at [96, 27] on img "button" at bounding box center [99, 28] width 6 height 6
click at [250, 15] on div "Sobre" at bounding box center [269, 10] width 98 height 20
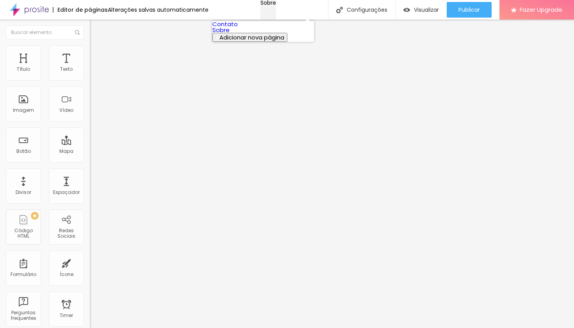
click at [261, 5] on div "Sobre" at bounding box center [269, 2] width 16 height 5
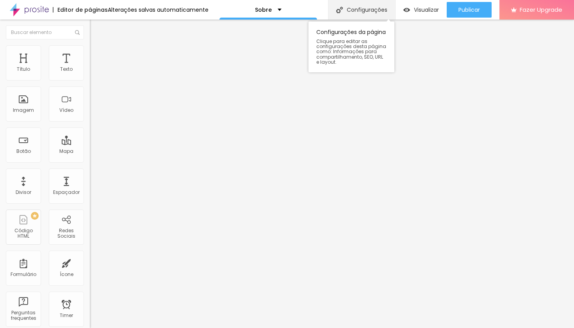
click at [377, 10] on div "Configurações" at bounding box center [361, 10] width 67 height 20
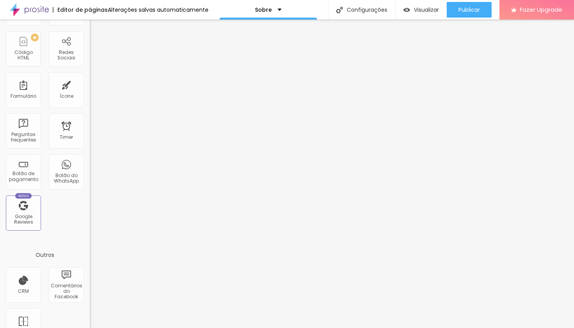
scroll to position [171, 0]
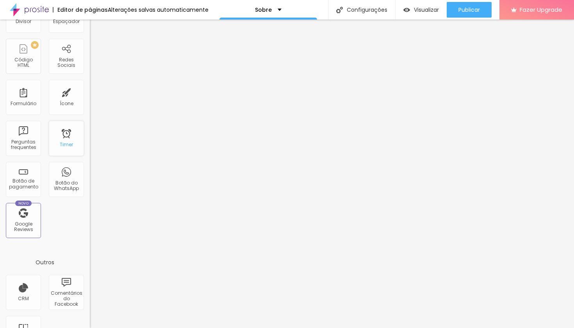
click at [58, 138] on div "Timer" at bounding box center [66, 138] width 35 height 35
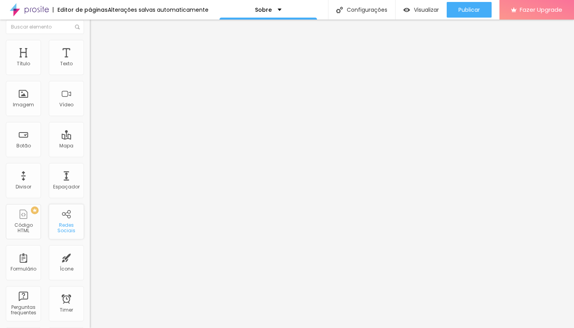
scroll to position [0, 0]
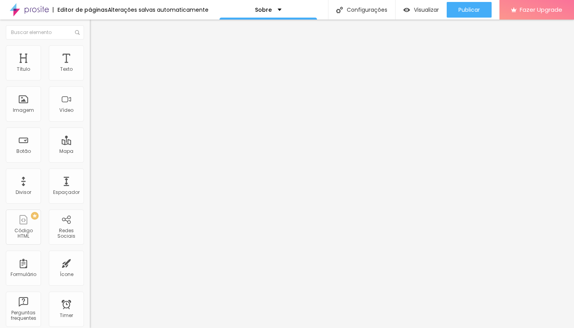
click at [90, 227] on div "Instagram" at bounding box center [135, 229] width 90 height 5
click at [90, 136] on img at bounding box center [135, 181] width 90 height 90
click at [94, 240] on div "Instagram" at bounding box center [134, 283] width 81 height 87
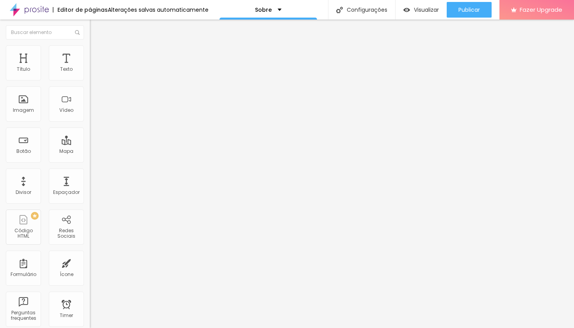
click at [94, 240] on div "WhatsApp" at bounding box center [134, 283] width 81 height 87
click at [90, 227] on div "Instagram" at bounding box center [135, 229] width 90 height 5
click at [34, 103] on div "Imagem" at bounding box center [23, 103] width 35 height 35
